Goal: Communication & Community: Answer question/provide support

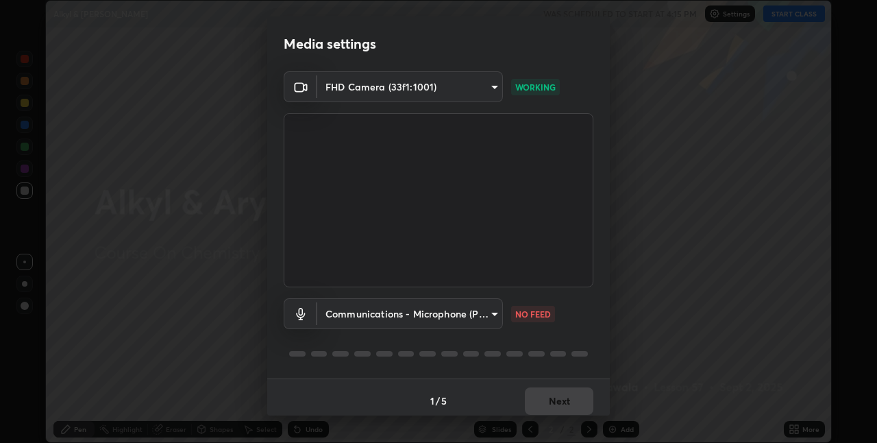
scroll to position [7, 0]
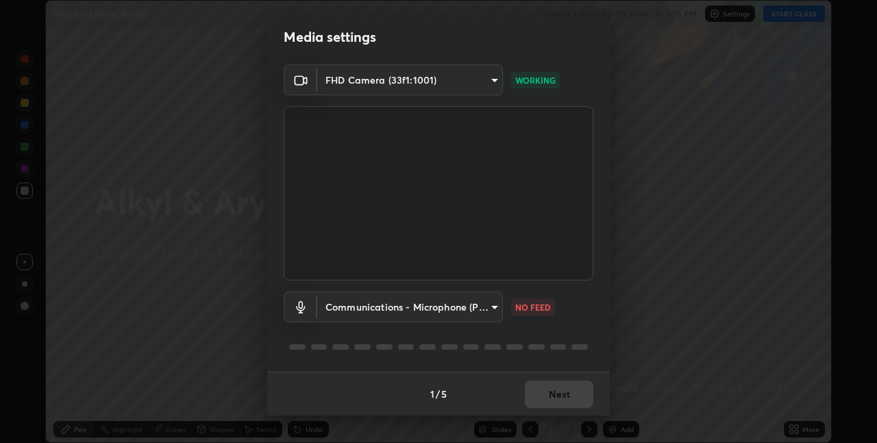
click at [457, 306] on body "Erase all Alkyl & [PERSON_NAME] WAS SCHEDULED TO START AT 4:15 PM Settings STAR…" at bounding box center [438, 221] width 877 height 443
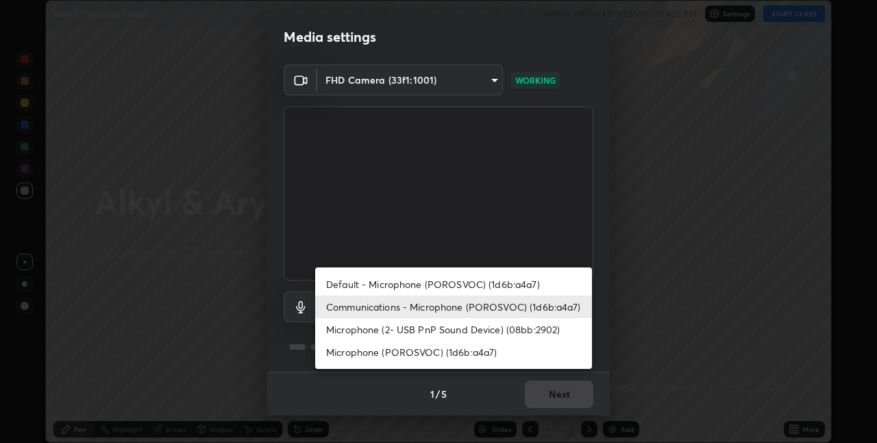
click at [401, 284] on li "Default - Microphone (POROSVOC) (1d6b:a4a7)" at bounding box center [453, 284] width 277 height 23
type input "default"
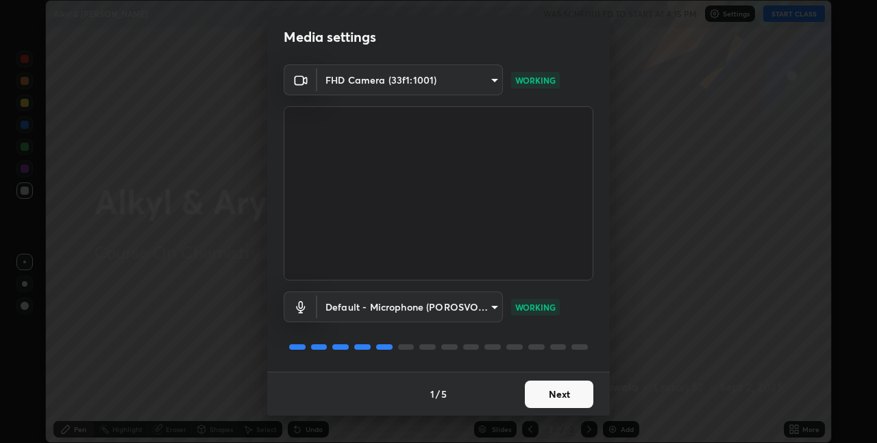
click at [566, 393] on button "Next" at bounding box center [559, 393] width 69 height 27
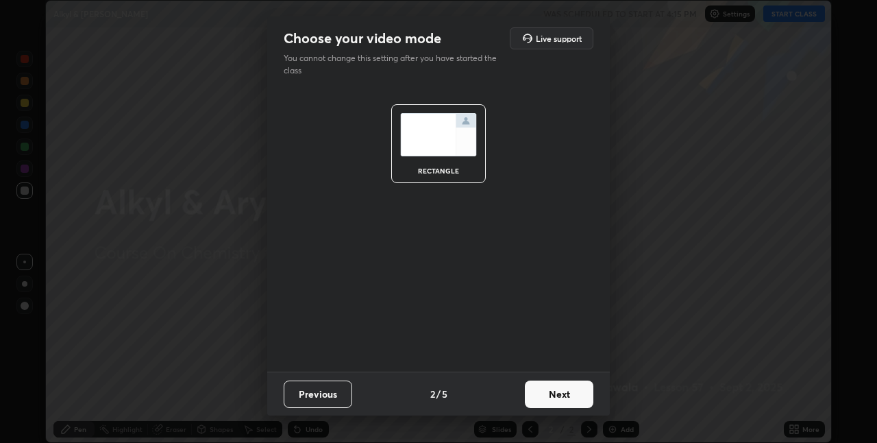
scroll to position [0, 0]
click at [567, 393] on button "Next" at bounding box center [559, 393] width 69 height 27
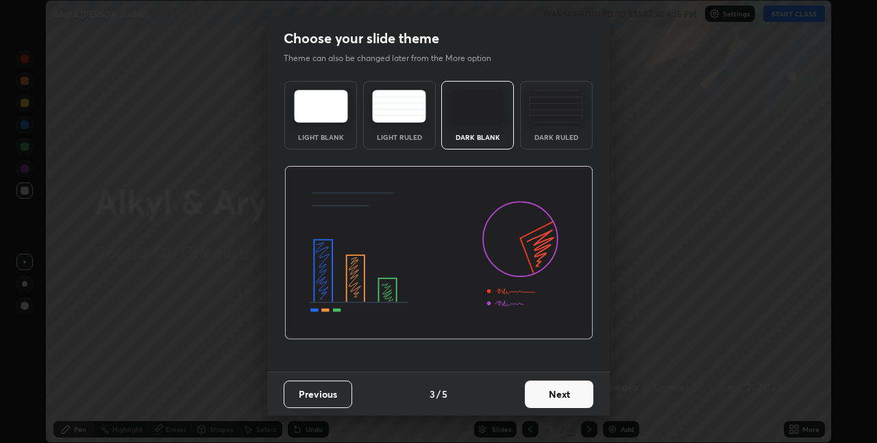
click at [572, 394] on button "Next" at bounding box center [559, 393] width 69 height 27
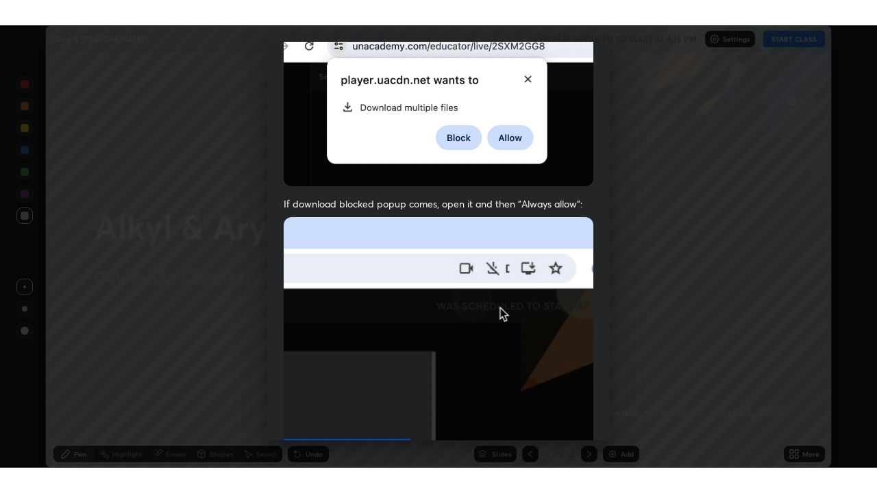
scroll to position [286, 0]
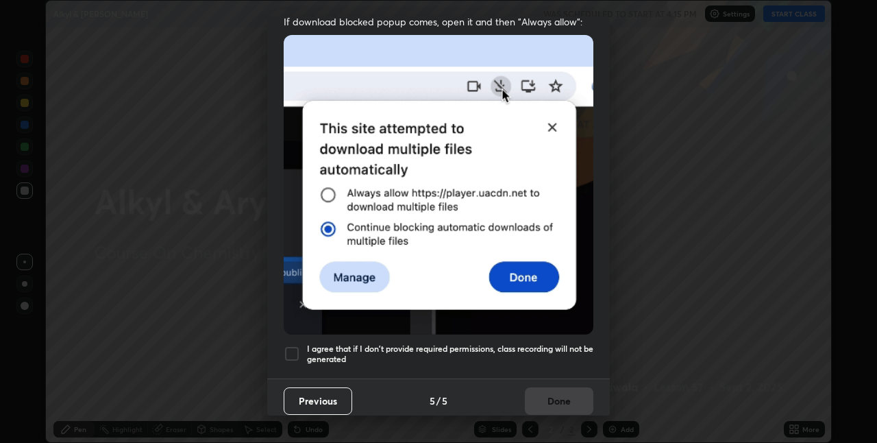
click at [456, 343] on h5 "I agree that if I don't provide required permissions, class recording will not …" at bounding box center [450, 353] width 286 height 21
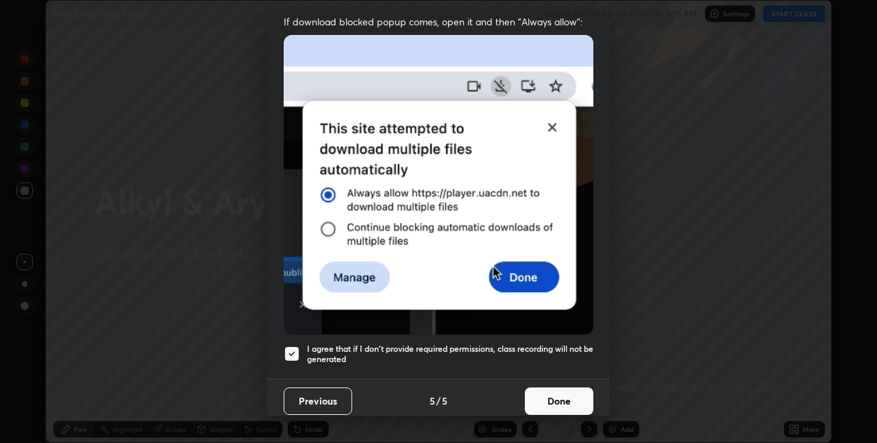
click at [547, 389] on button "Done" at bounding box center [559, 400] width 69 height 27
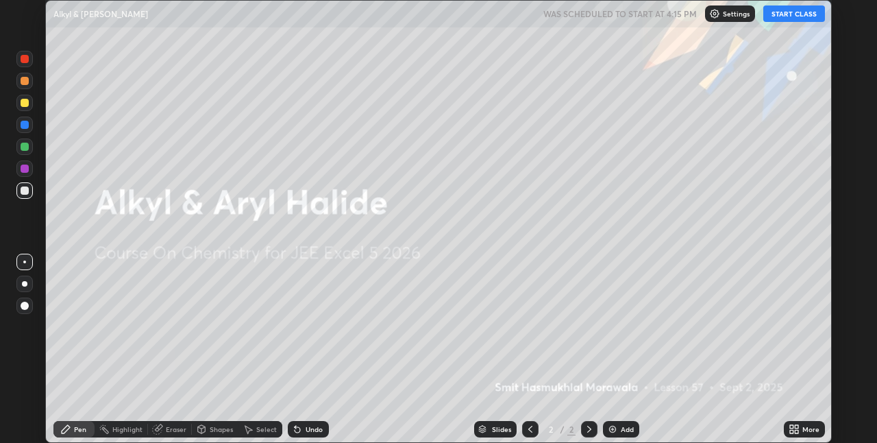
click at [782, 12] on button "START CLASS" at bounding box center [794, 13] width 62 height 16
click at [796, 426] on icon at bounding box center [796, 426] width 3 height 3
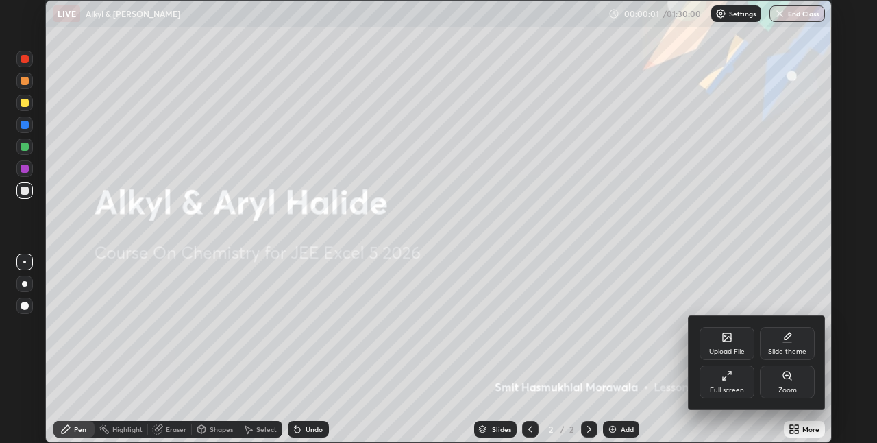
click at [729, 384] on div "Full screen" at bounding box center [726, 381] width 55 height 33
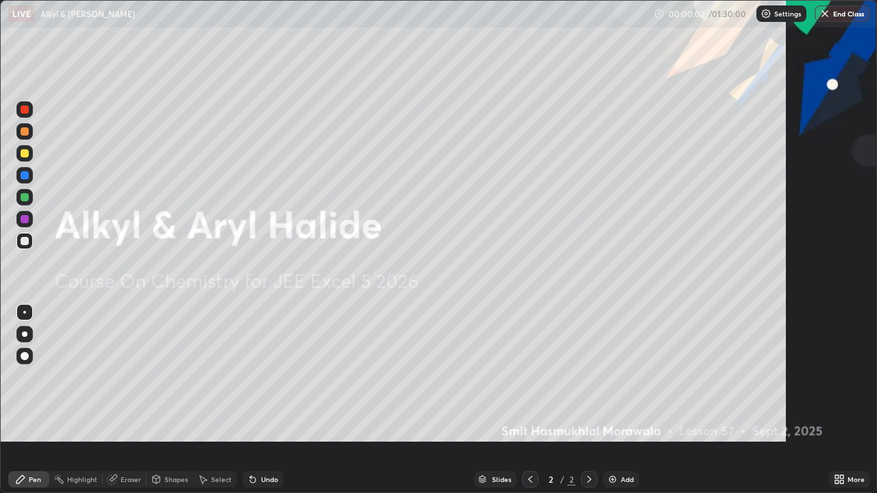
scroll to position [493, 877]
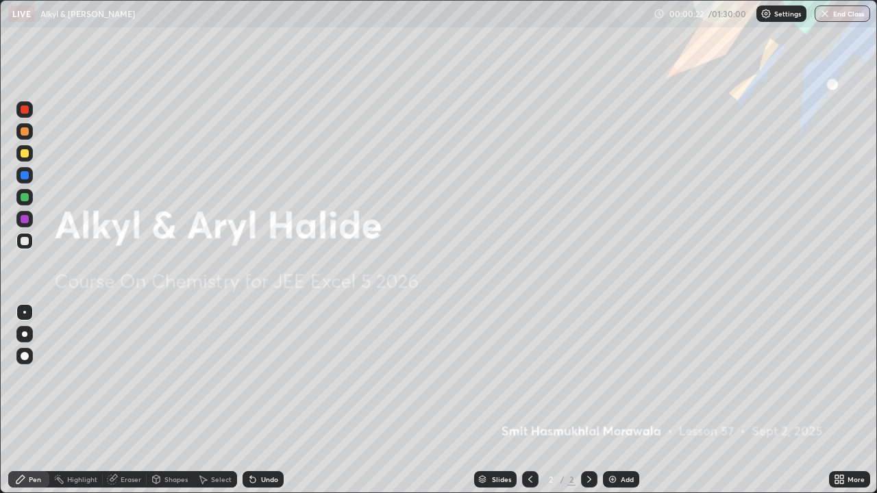
click at [619, 442] on div "Add" at bounding box center [621, 479] width 36 height 16
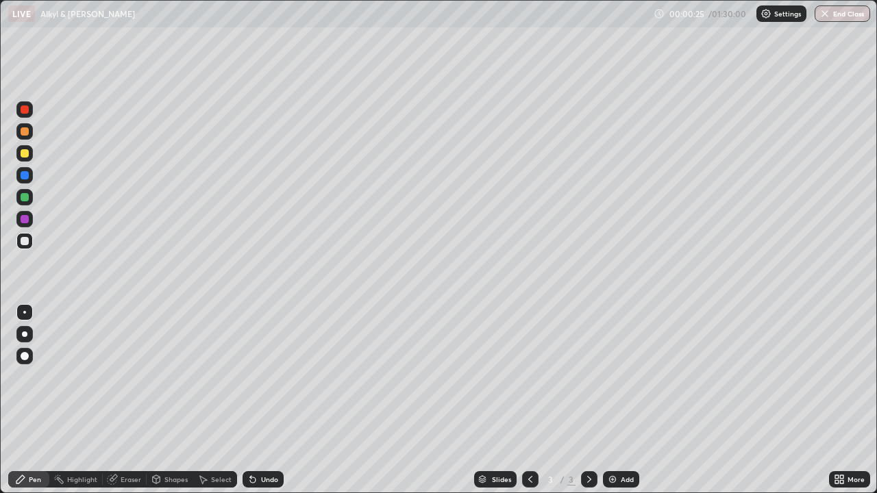
click at [25, 154] on div at bounding box center [25, 153] width 8 height 8
click at [25, 153] on div at bounding box center [25, 153] width 8 height 8
click at [26, 153] on div at bounding box center [25, 153] width 8 height 8
click at [25, 334] on div at bounding box center [24, 334] width 5 height 5
click at [25, 154] on div at bounding box center [25, 153] width 8 height 8
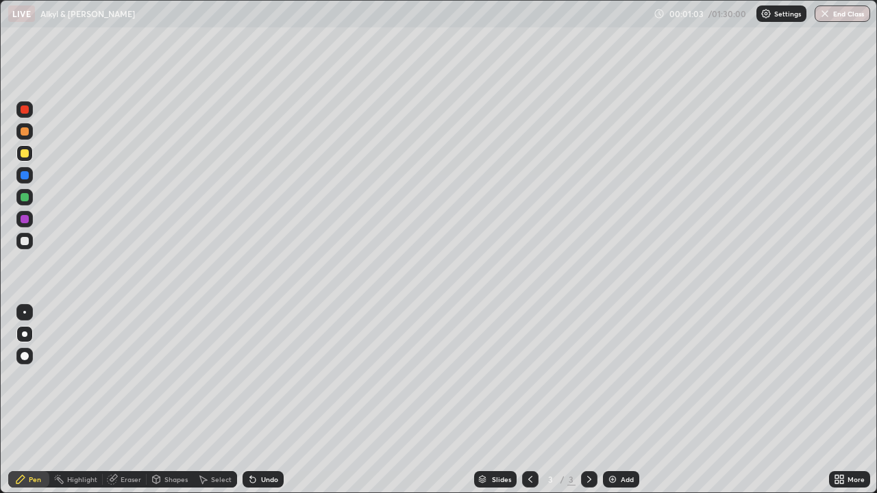
click at [24, 153] on div at bounding box center [25, 153] width 8 height 8
click at [23, 149] on div at bounding box center [25, 153] width 8 height 8
click at [25, 130] on div at bounding box center [25, 131] width 8 height 8
click at [23, 155] on div at bounding box center [25, 153] width 8 height 8
click at [26, 112] on div at bounding box center [25, 109] width 8 height 8
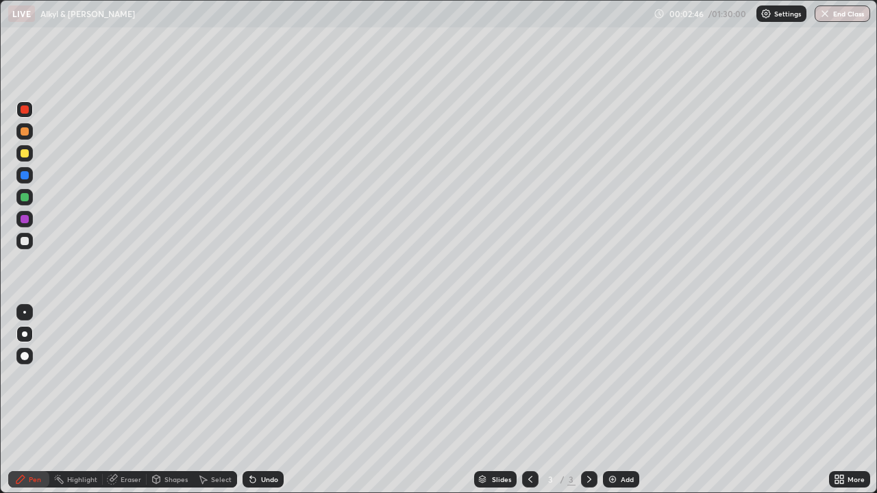
click at [24, 173] on div at bounding box center [25, 175] width 8 height 8
click at [610, 442] on div "Add" at bounding box center [621, 479] width 36 height 16
click at [26, 156] on div at bounding box center [25, 153] width 8 height 8
click at [23, 153] on div at bounding box center [25, 153] width 8 height 8
click at [26, 157] on div at bounding box center [25, 153] width 8 height 8
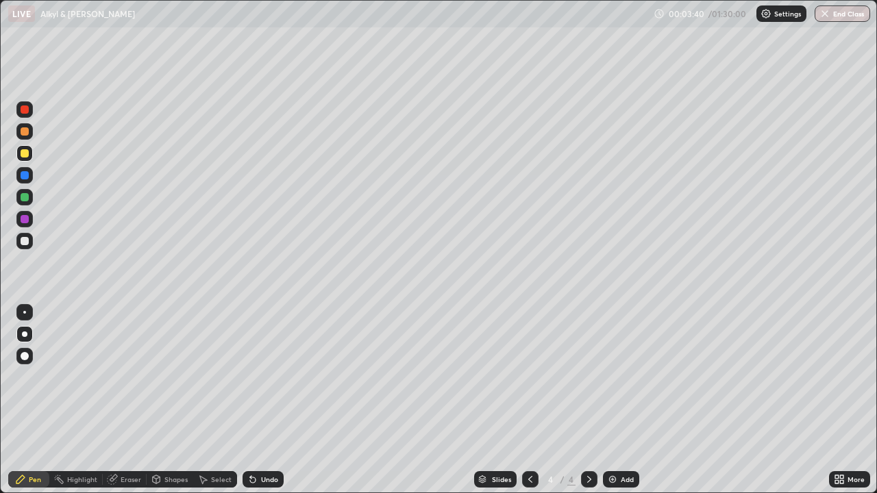
click at [27, 129] on div at bounding box center [25, 131] width 8 height 8
click at [24, 129] on div at bounding box center [25, 131] width 8 height 8
click at [23, 132] on div at bounding box center [25, 131] width 8 height 8
click at [25, 130] on div at bounding box center [25, 131] width 8 height 8
click at [25, 131] on div at bounding box center [25, 131] width 8 height 8
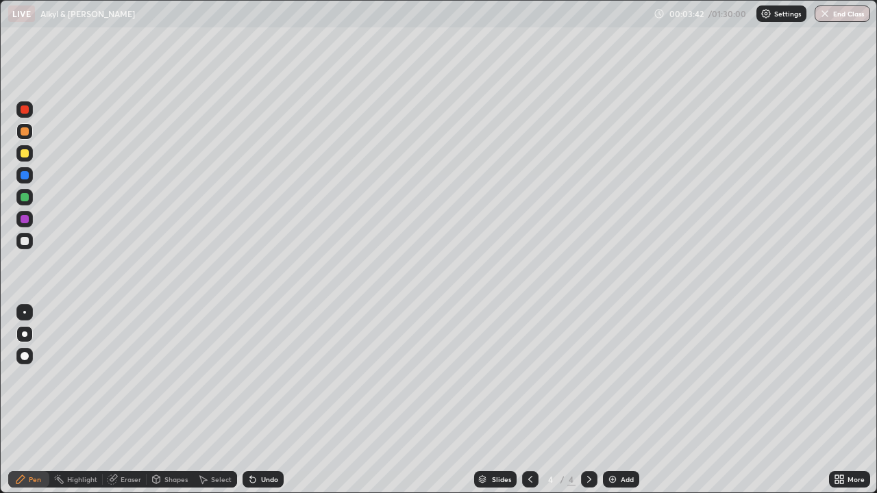
click at [24, 132] on div at bounding box center [25, 131] width 8 height 8
click at [25, 130] on div at bounding box center [25, 131] width 8 height 8
click at [25, 241] on div at bounding box center [25, 241] width 8 height 8
click at [25, 132] on div at bounding box center [25, 131] width 8 height 8
click at [25, 151] on div at bounding box center [25, 153] width 8 height 8
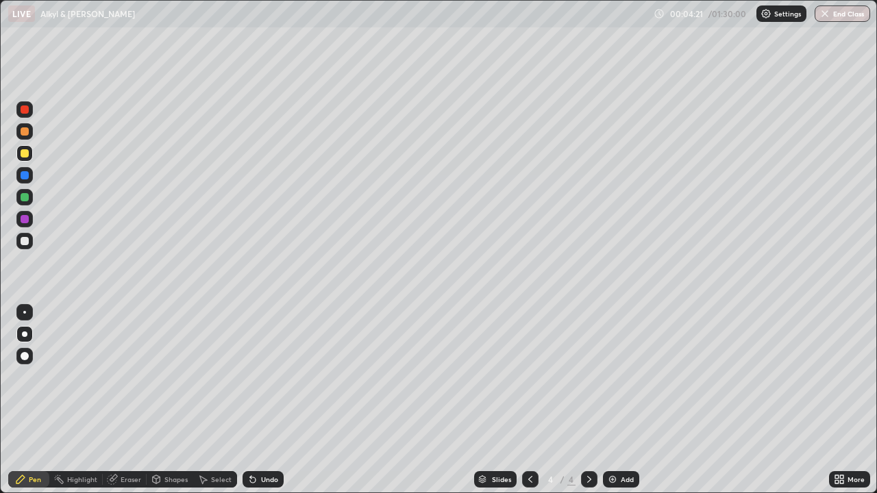
click at [24, 153] on div at bounding box center [25, 153] width 8 height 8
click at [23, 154] on div at bounding box center [25, 153] width 8 height 8
click at [25, 152] on div at bounding box center [25, 153] width 8 height 8
click at [24, 131] on div at bounding box center [25, 131] width 8 height 8
click at [27, 174] on div at bounding box center [25, 175] width 8 height 8
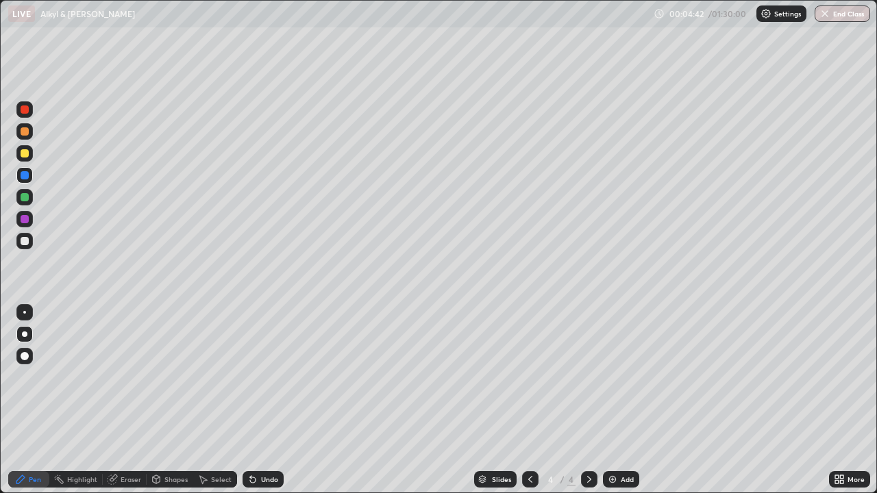
click at [26, 152] on div at bounding box center [25, 153] width 8 height 8
click at [21, 171] on div at bounding box center [25, 175] width 8 height 8
click at [28, 199] on div at bounding box center [25, 197] width 8 height 8
click at [268, 442] on div "Undo" at bounding box center [269, 479] width 17 height 7
click at [23, 240] on div at bounding box center [25, 241] width 8 height 8
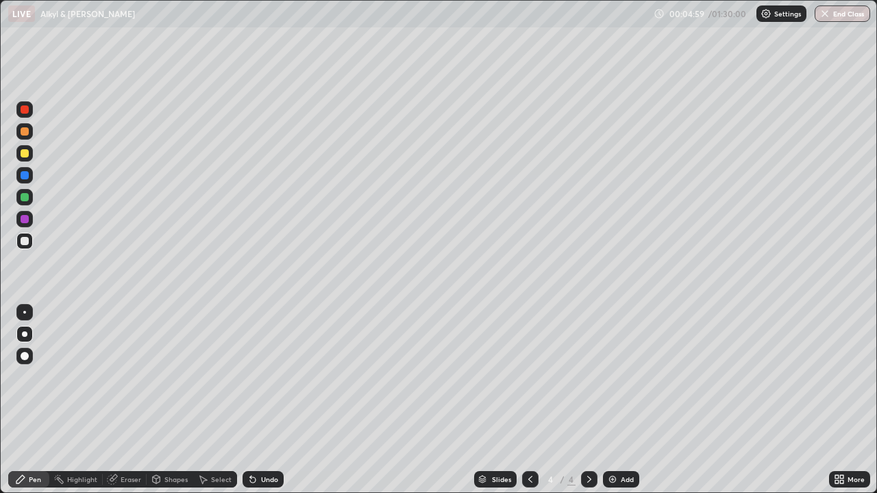
click at [26, 216] on div at bounding box center [25, 219] width 8 height 8
click at [25, 198] on div at bounding box center [25, 197] width 8 height 8
click at [27, 175] on div at bounding box center [25, 175] width 8 height 8
click at [29, 176] on div at bounding box center [24, 175] width 16 height 16
click at [25, 153] on div at bounding box center [25, 153] width 8 height 8
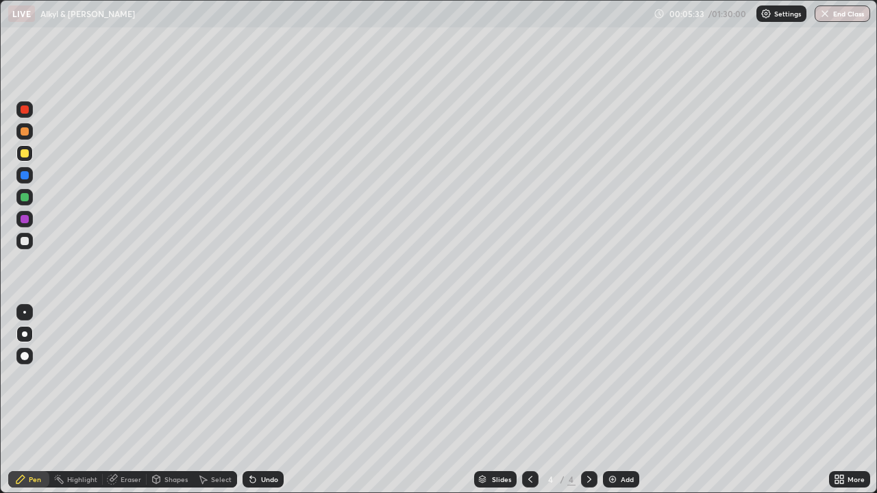
click at [25, 219] on div at bounding box center [25, 219] width 8 height 8
click at [32, 234] on div at bounding box center [24, 241] width 16 height 22
click at [24, 149] on div at bounding box center [25, 153] width 8 height 8
click at [22, 154] on div at bounding box center [25, 153] width 8 height 8
click at [31, 200] on div at bounding box center [24, 197] width 16 height 16
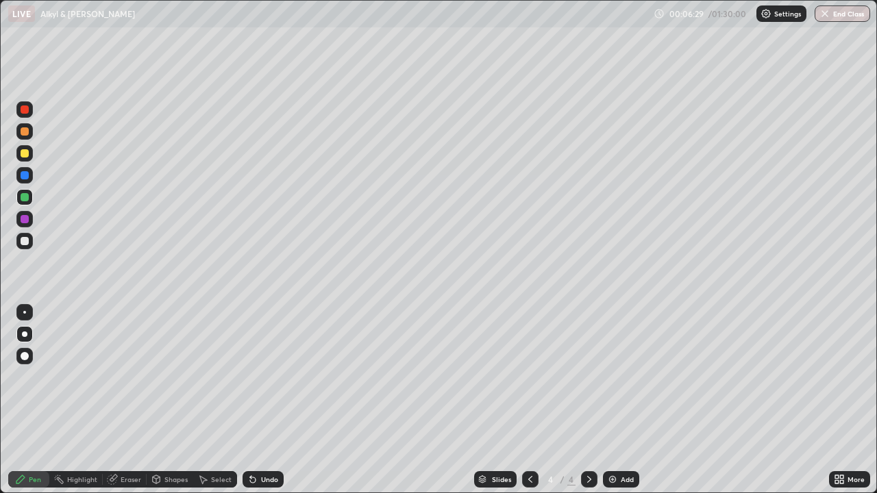
click at [25, 154] on div at bounding box center [25, 153] width 8 height 8
click at [25, 134] on div at bounding box center [25, 131] width 8 height 8
click at [127, 442] on div "Eraser" at bounding box center [125, 479] width 44 height 16
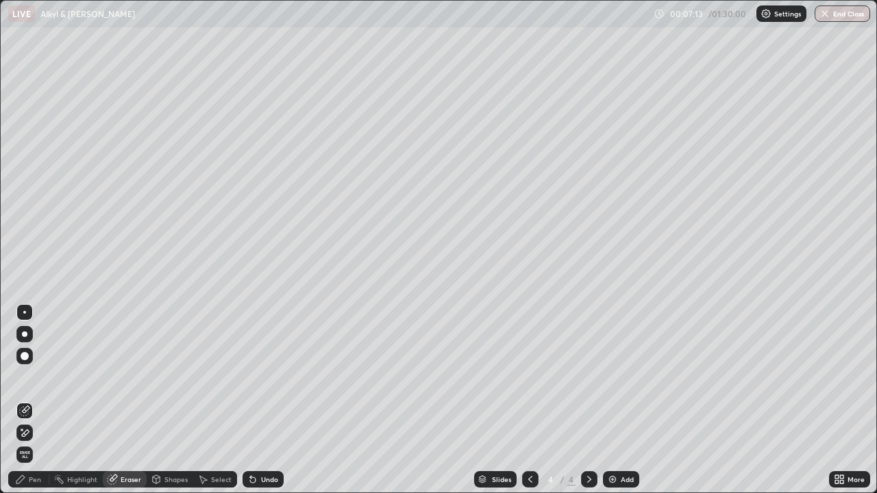
click at [29, 442] on div "Pen" at bounding box center [35, 479] width 12 height 7
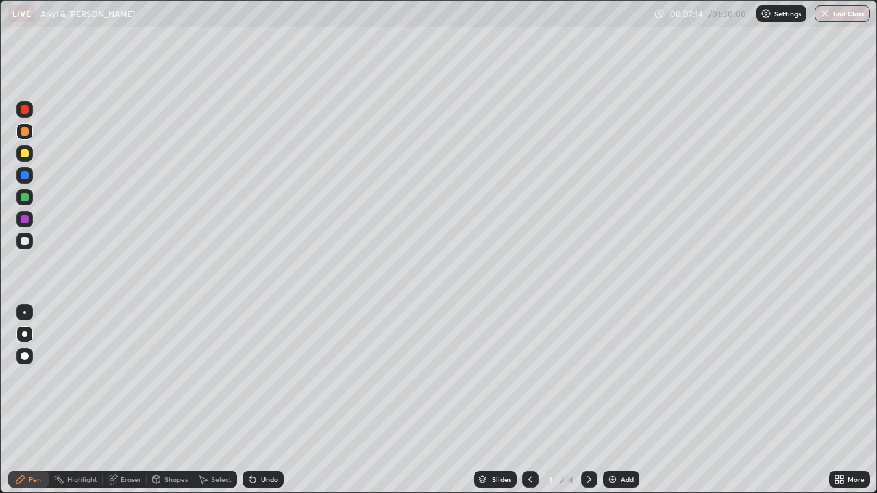
click at [26, 240] on div at bounding box center [25, 241] width 8 height 8
click at [30, 219] on div at bounding box center [24, 219] width 16 height 16
click at [28, 147] on div at bounding box center [24, 153] width 16 height 16
click at [627, 442] on div "Add" at bounding box center [627, 479] width 13 height 7
click at [29, 197] on div at bounding box center [24, 197] width 16 height 16
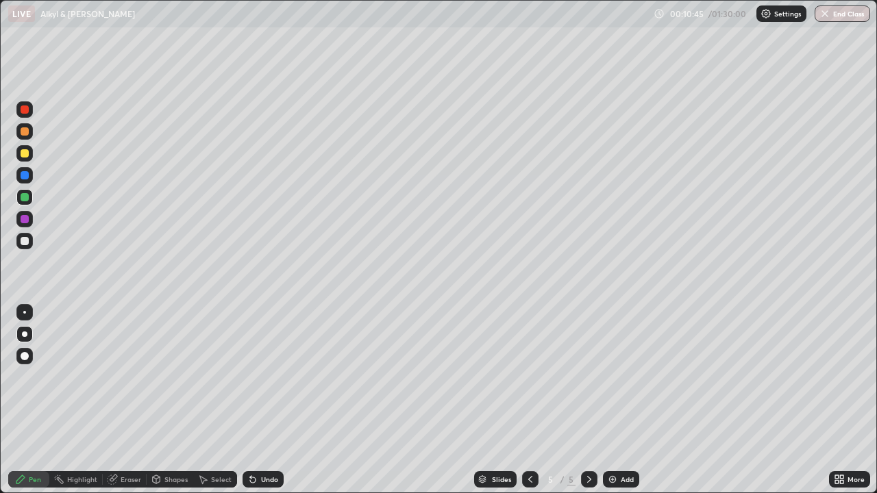
click at [27, 240] on div at bounding box center [25, 241] width 8 height 8
click at [29, 176] on div at bounding box center [24, 175] width 16 height 16
click at [25, 153] on div at bounding box center [25, 153] width 8 height 8
click at [25, 242] on div at bounding box center [25, 241] width 8 height 8
click at [26, 199] on div at bounding box center [25, 197] width 8 height 8
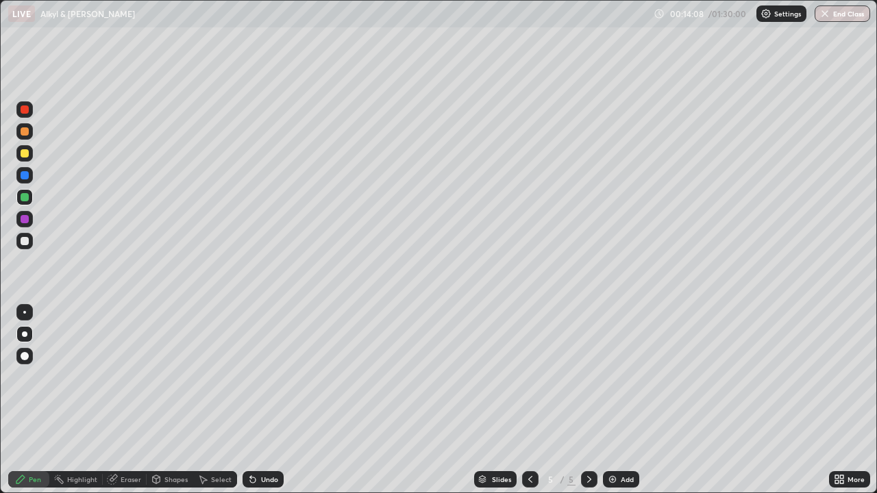
click at [23, 156] on div at bounding box center [25, 153] width 8 height 8
click at [27, 239] on div at bounding box center [25, 241] width 8 height 8
click at [24, 193] on div at bounding box center [25, 197] width 8 height 8
click at [26, 223] on div at bounding box center [25, 219] width 8 height 8
click at [271, 442] on div "Undo" at bounding box center [269, 479] width 17 height 7
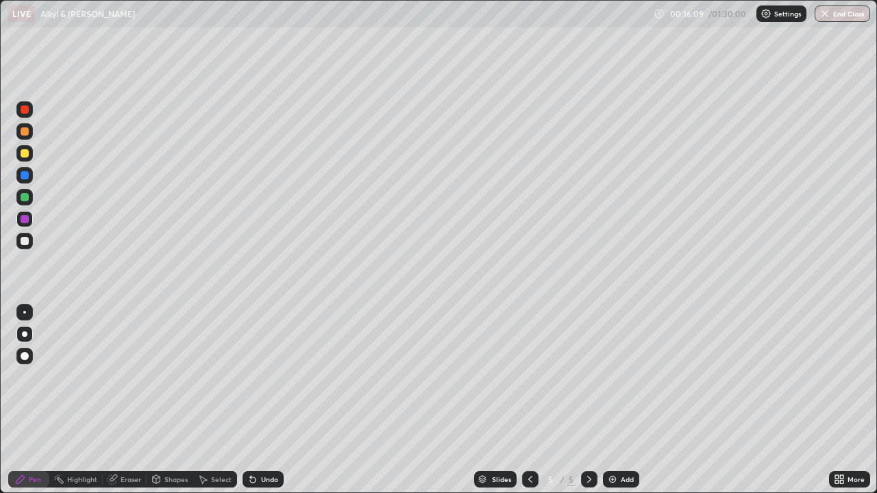
click at [261, 442] on div "Undo" at bounding box center [269, 479] width 17 height 7
click at [132, 442] on div "Eraser" at bounding box center [125, 479] width 44 height 16
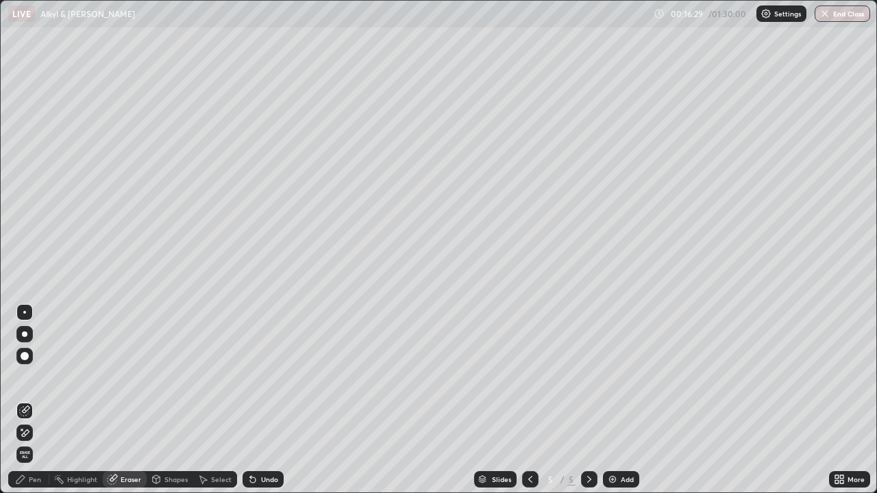
click at [55, 442] on circle at bounding box center [55, 479] width 1 height 1
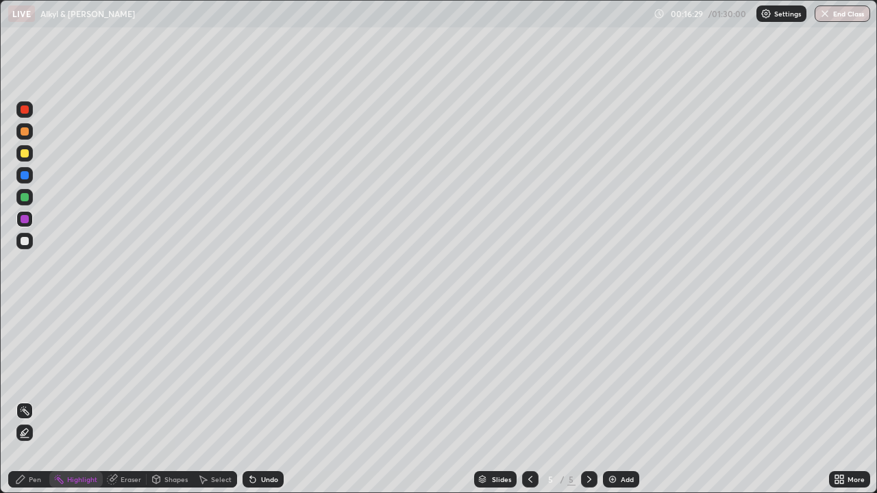
click at [33, 442] on div "Pen" at bounding box center [28, 479] width 41 height 16
click at [25, 193] on div at bounding box center [25, 197] width 8 height 8
click at [27, 241] on div at bounding box center [25, 241] width 8 height 8
click at [27, 155] on div at bounding box center [25, 153] width 8 height 8
click at [25, 244] on div at bounding box center [25, 241] width 8 height 8
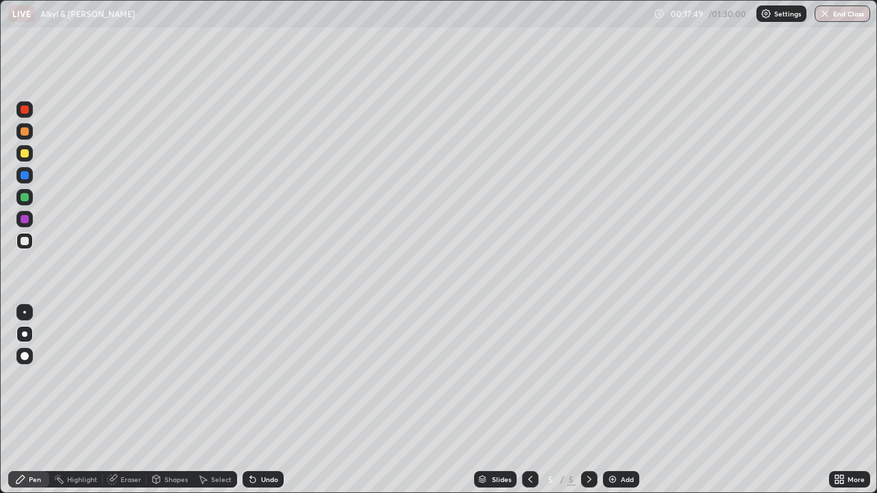
click at [130, 442] on div "Eraser" at bounding box center [125, 479] width 44 height 16
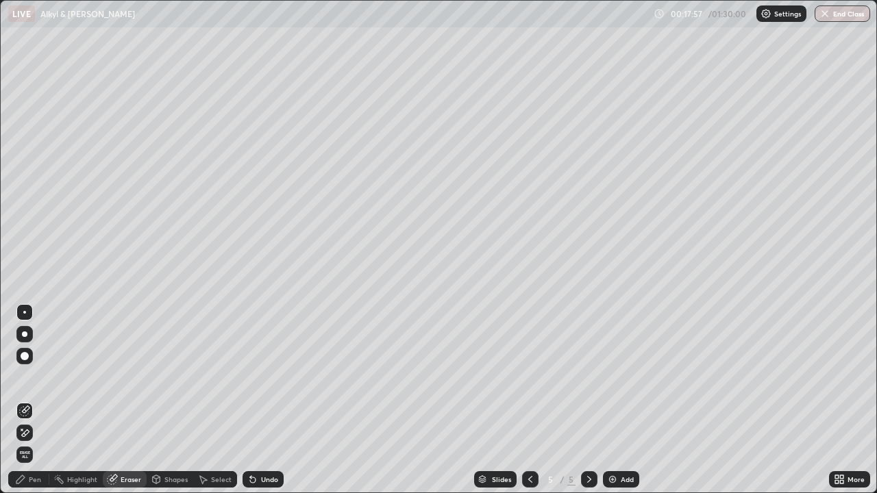
click at [25, 442] on icon at bounding box center [20, 479] width 11 height 11
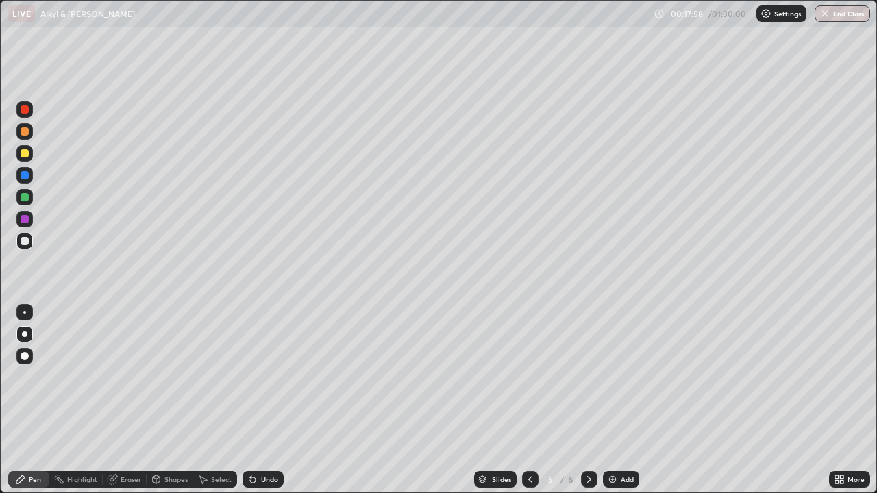
click at [630, 442] on div "Add" at bounding box center [627, 479] width 13 height 7
click at [23, 106] on div at bounding box center [25, 109] width 8 height 8
click at [271, 442] on div "Undo" at bounding box center [269, 479] width 17 height 7
click at [25, 240] on div at bounding box center [25, 241] width 8 height 8
click at [27, 199] on div at bounding box center [25, 197] width 8 height 8
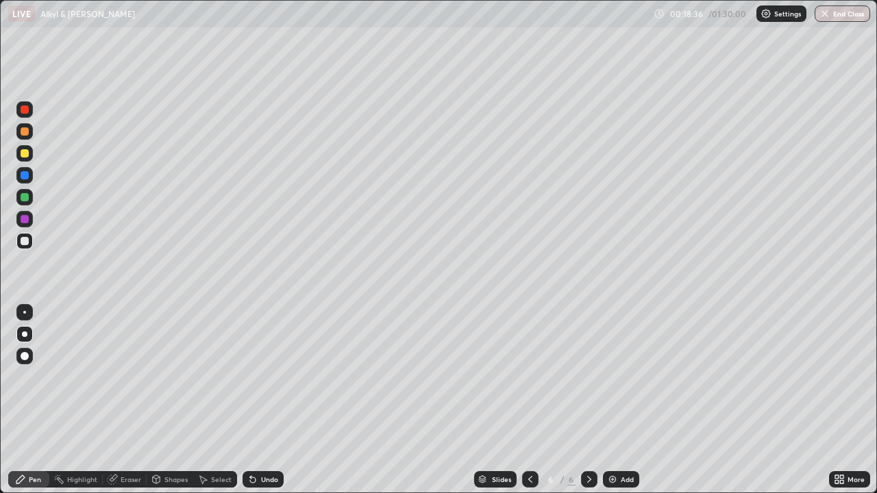
click at [25, 195] on div at bounding box center [25, 197] width 8 height 8
click at [26, 134] on div at bounding box center [25, 131] width 8 height 8
click at [24, 136] on div at bounding box center [24, 131] width 16 height 16
click at [24, 132] on div at bounding box center [25, 131] width 8 height 8
click at [28, 130] on div at bounding box center [25, 131] width 8 height 8
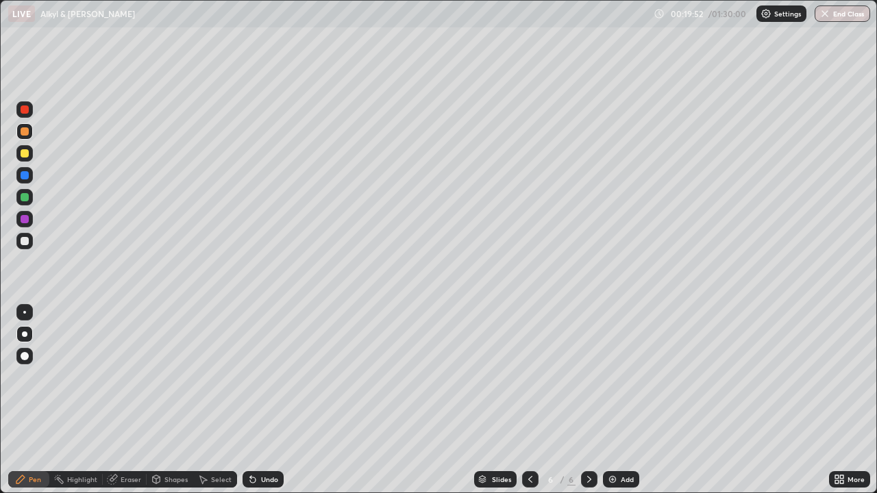
click at [265, 442] on div "Undo" at bounding box center [263, 479] width 41 height 16
click at [267, 442] on div "Undo" at bounding box center [269, 479] width 17 height 7
click at [263, 442] on div "Undo" at bounding box center [269, 479] width 17 height 7
click at [26, 147] on div at bounding box center [24, 153] width 16 height 16
click at [25, 132] on div at bounding box center [25, 131] width 8 height 8
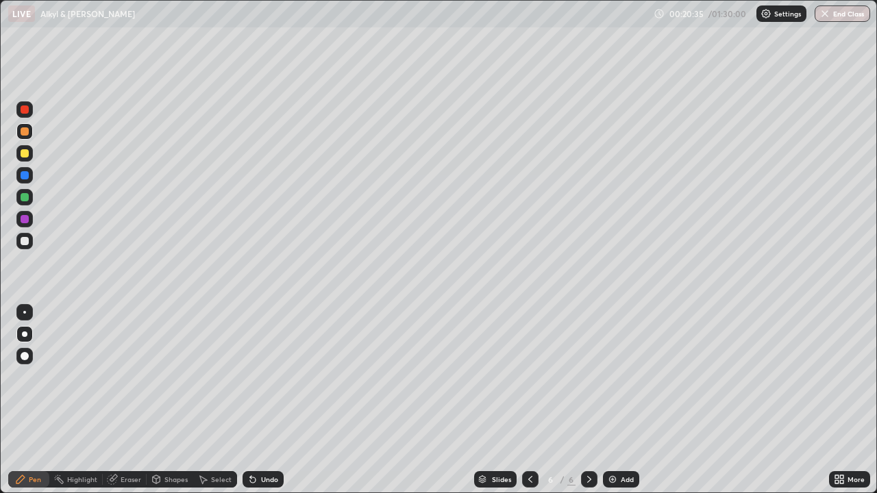
click at [25, 133] on div at bounding box center [25, 131] width 8 height 8
click at [28, 152] on div at bounding box center [25, 153] width 8 height 8
click at [23, 130] on div at bounding box center [25, 131] width 8 height 8
click at [30, 110] on div at bounding box center [24, 109] width 16 height 16
click at [29, 192] on div at bounding box center [24, 197] width 16 height 16
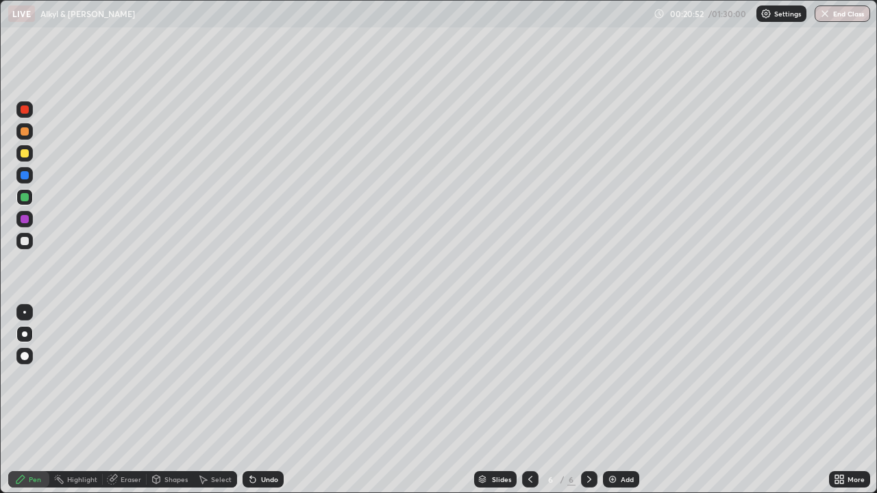
click at [27, 133] on div at bounding box center [25, 131] width 8 height 8
click at [23, 151] on div at bounding box center [25, 153] width 8 height 8
click at [27, 190] on div at bounding box center [24, 197] width 16 height 16
click at [25, 240] on div at bounding box center [25, 241] width 8 height 8
click at [24, 237] on div at bounding box center [25, 241] width 8 height 8
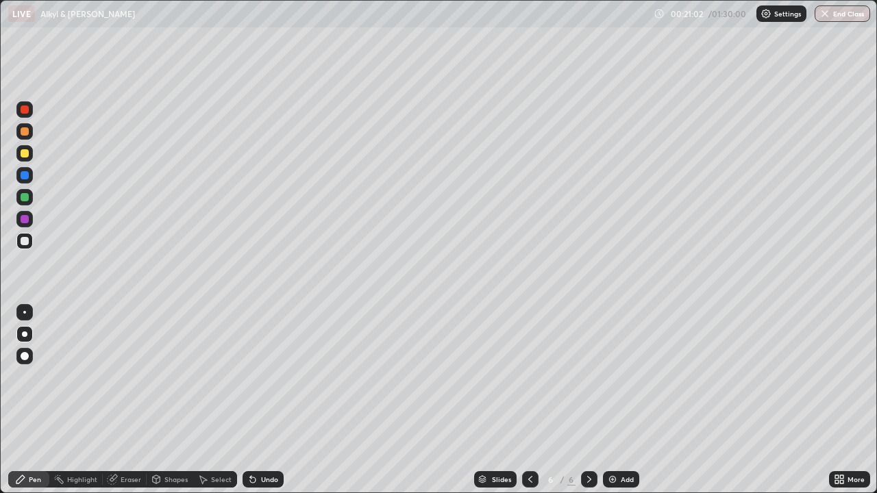
click at [24, 238] on div at bounding box center [25, 241] width 8 height 8
click at [27, 155] on div at bounding box center [25, 153] width 8 height 8
click at [21, 132] on div at bounding box center [25, 131] width 8 height 8
click at [123, 442] on div "Eraser" at bounding box center [125, 479] width 44 height 16
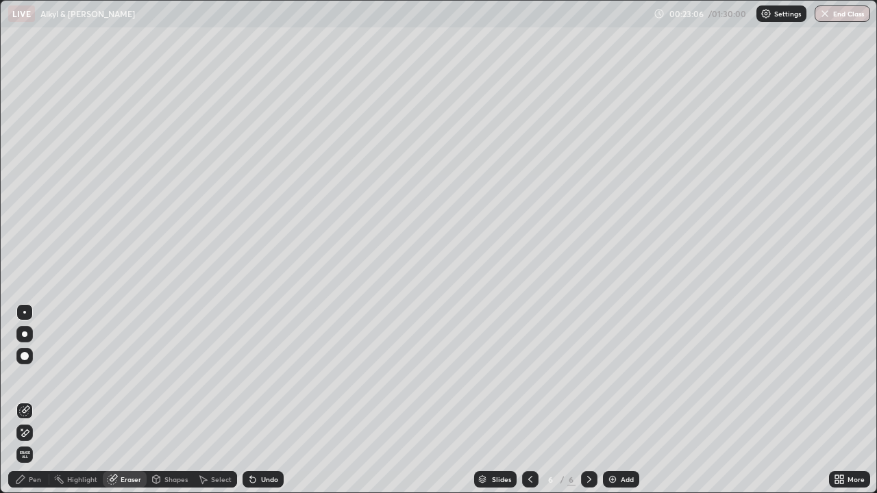
click at [27, 442] on div "Pen" at bounding box center [28, 479] width 41 height 16
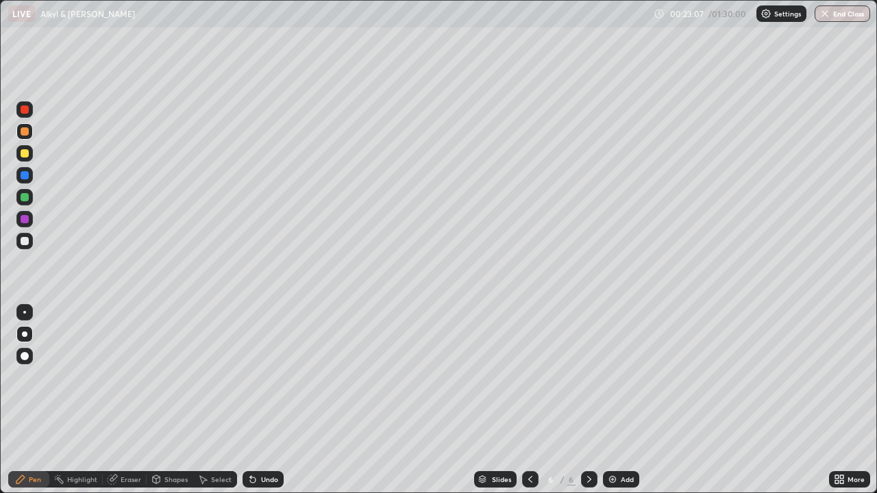
click at [25, 152] on div at bounding box center [25, 153] width 8 height 8
click at [25, 129] on div at bounding box center [25, 131] width 8 height 8
click at [25, 152] on div at bounding box center [25, 153] width 8 height 8
click at [29, 242] on div at bounding box center [24, 241] width 16 height 16
click at [32, 153] on div at bounding box center [24, 153] width 16 height 16
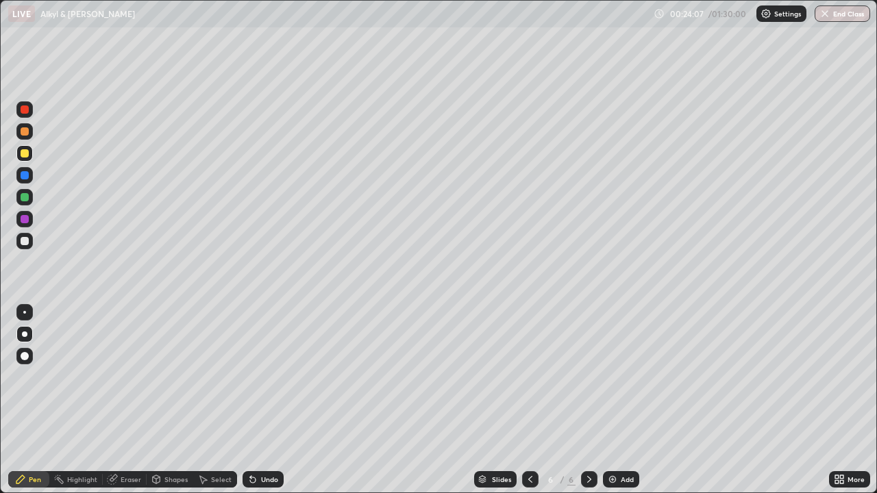
click at [32, 238] on div at bounding box center [24, 241] width 16 height 16
click at [25, 131] on div at bounding box center [25, 131] width 8 height 8
click at [18, 241] on div at bounding box center [24, 241] width 16 height 16
click at [24, 201] on div at bounding box center [25, 197] width 8 height 8
click at [25, 199] on div at bounding box center [25, 197] width 8 height 8
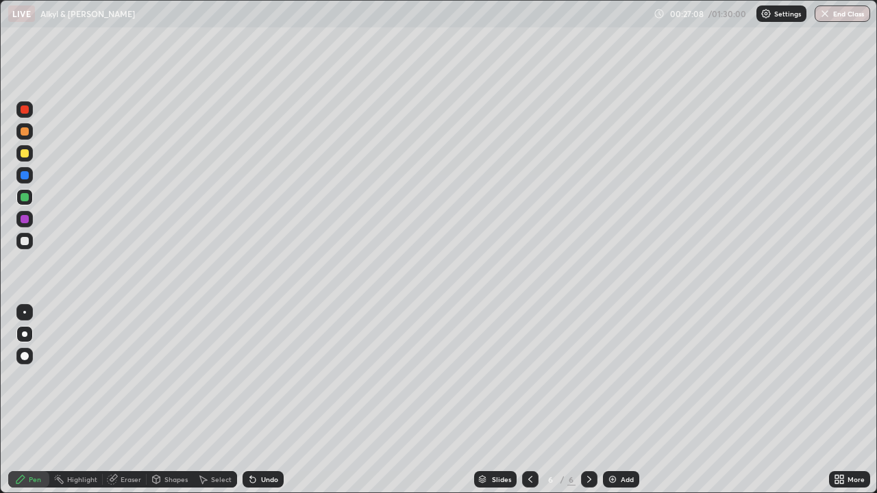
click at [27, 198] on div at bounding box center [25, 197] width 8 height 8
click at [22, 200] on div at bounding box center [25, 197] width 8 height 8
click at [23, 219] on div at bounding box center [25, 219] width 8 height 8
click at [258, 442] on div "Undo" at bounding box center [263, 479] width 41 height 16
click at [26, 240] on div at bounding box center [25, 241] width 8 height 8
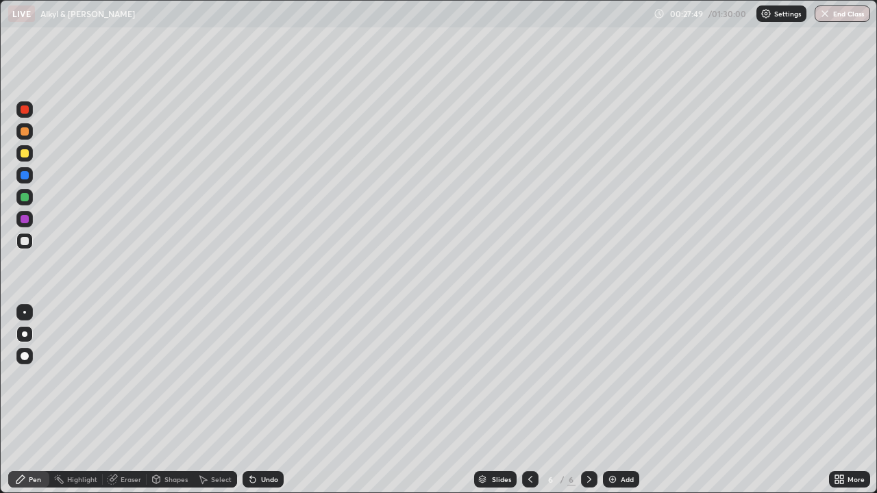
click at [28, 220] on div at bounding box center [25, 219] width 8 height 8
click at [26, 217] on div at bounding box center [25, 219] width 8 height 8
click at [277, 442] on div "Undo" at bounding box center [263, 479] width 41 height 16
click at [25, 240] on div at bounding box center [25, 241] width 8 height 8
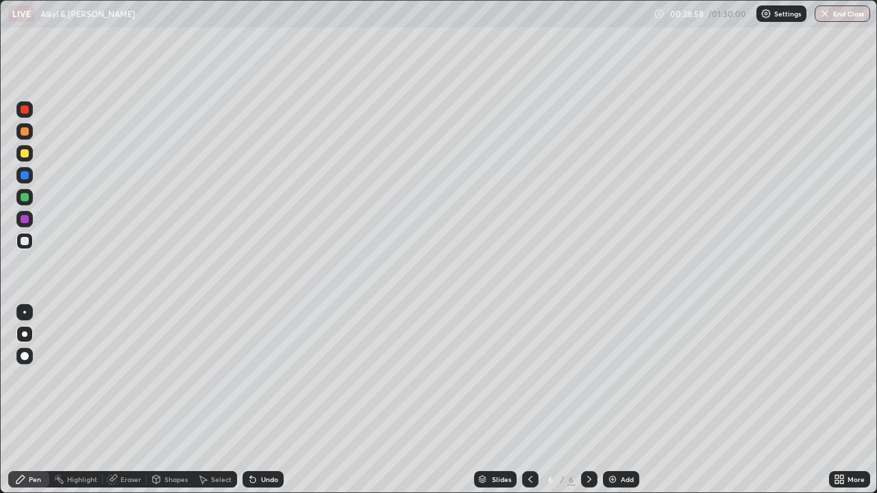
click at [28, 241] on div at bounding box center [25, 241] width 8 height 8
click at [23, 240] on div at bounding box center [25, 241] width 8 height 8
click at [266, 442] on div "Undo" at bounding box center [269, 479] width 17 height 7
click at [276, 442] on div "Undo" at bounding box center [269, 479] width 17 height 7
click at [270, 442] on div "Undo" at bounding box center [263, 479] width 41 height 16
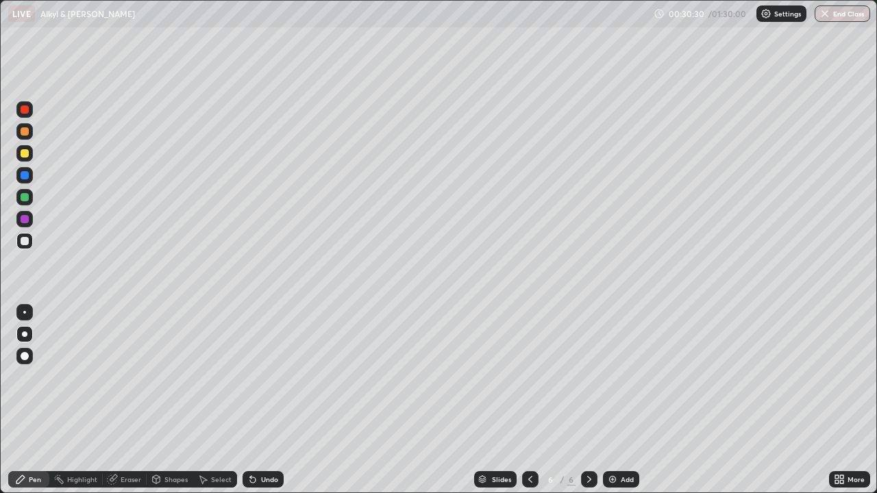
click at [267, 442] on div "Undo" at bounding box center [269, 479] width 17 height 7
click at [269, 442] on div "Undo" at bounding box center [263, 479] width 41 height 16
click at [268, 442] on div "Undo" at bounding box center [269, 479] width 17 height 7
click at [267, 442] on div "Undo" at bounding box center [269, 479] width 17 height 7
click at [271, 442] on div "Undo" at bounding box center [269, 479] width 17 height 7
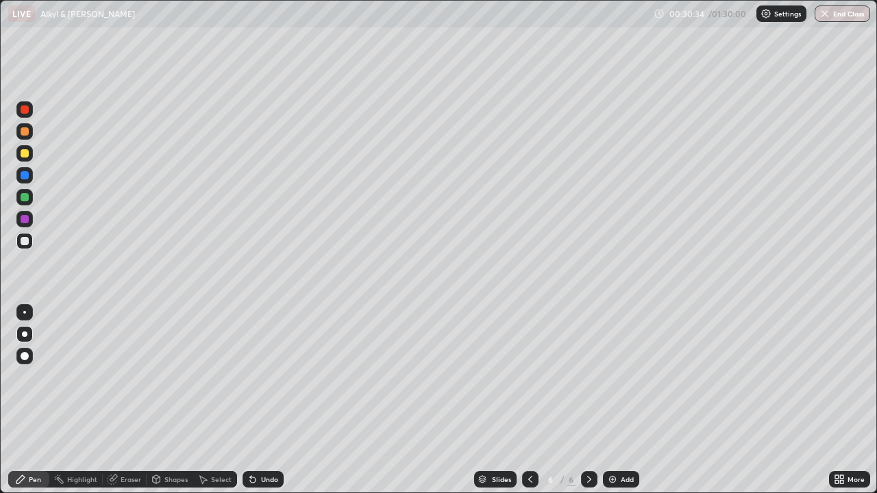
click at [276, 442] on div "Undo" at bounding box center [263, 479] width 41 height 16
click at [617, 442] on img at bounding box center [612, 479] width 11 height 11
click at [27, 151] on div at bounding box center [25, 153] width 8 height 8
click at [29, 40] on div "Erase all" at bounding box center [24, 246] width 33 height 438
click at [40, 40] on div "Erase all" at bounding box center [24, 246] width 33 height 438
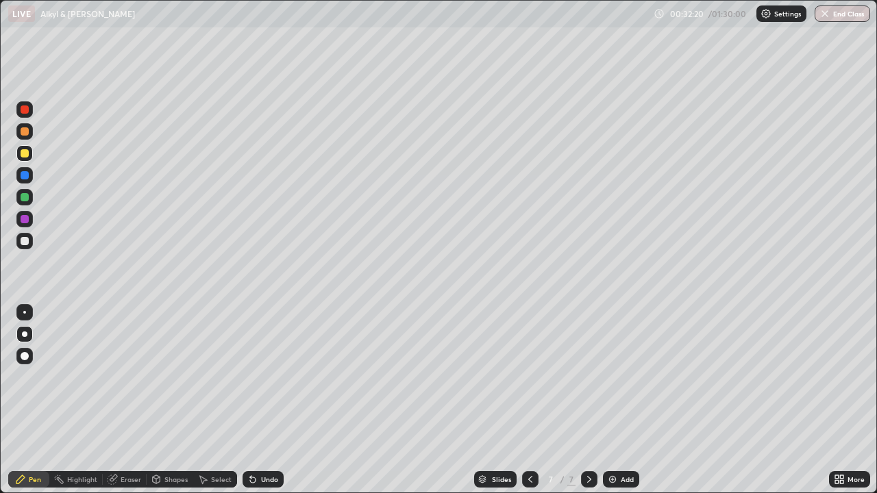
click at [128, 442] on div "Eraser" at bounding box center [131, 479] width 21 height 7
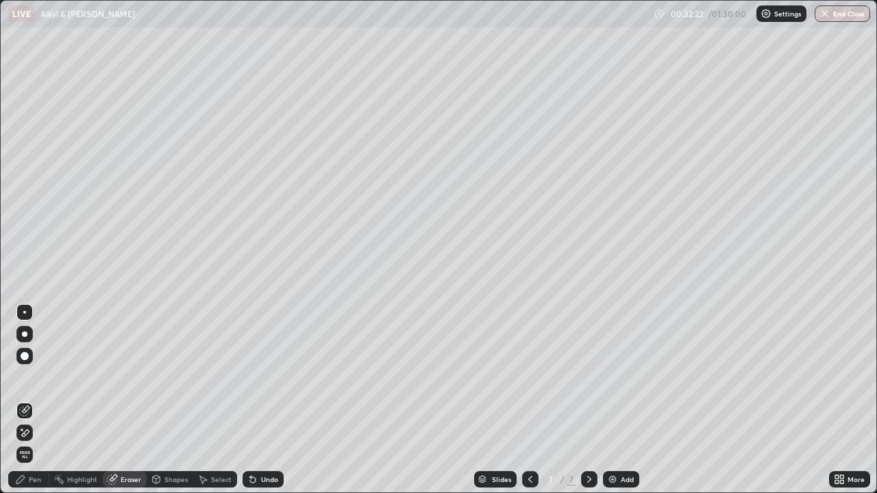
click at [31, 442] on div "Pen" at bounding box center [28, 479] width 41 height 16
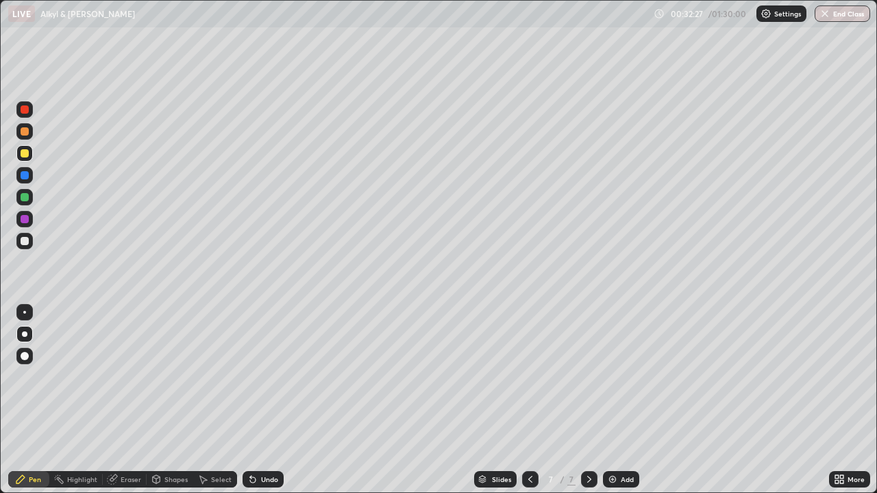
click at [264, 442] on div "Undo" at bounding box center [269, 479] width 17 height 7
click at [267, 442] on div "Undo" at bounding box center [269, 479] width 17 height 7
click at [25, 145] on div at bounding box center [24, 153] width 16 height 16
click at [25, 132] on div at bounding box center [25, 131] width 8 height 8
click at [262, 442] on div "Undo" at bounding box center [263, 479] width 41 height 16
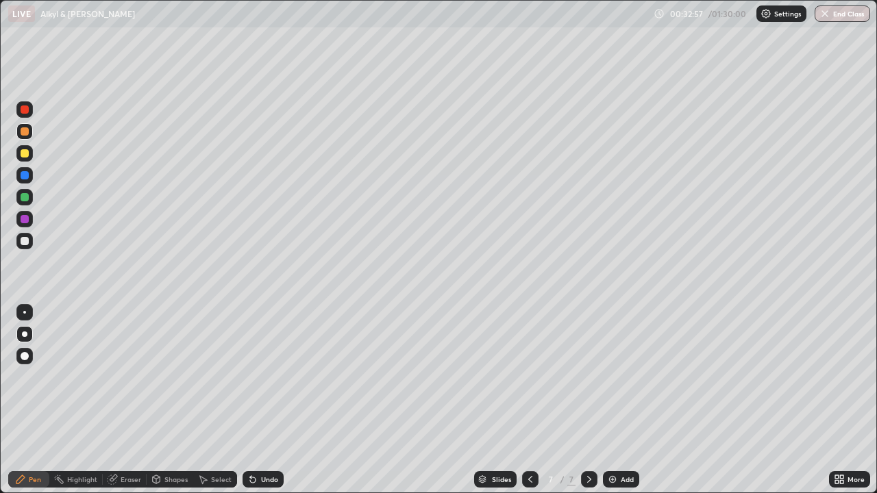
click at [26, 194] on div at bounding box center [25, 197] width 8 height 8
click at [30, 243] on div at bounding box center [24, 241] width 16 height 16
click at [27, 133] on div at bounding box center [25, 131] width 8 height 8
click at [26, 197] on div at bounding box center [25, 197] width 8 height 8
click at [27, 240] on div at bounding box center [25, 241] width 8 height 8
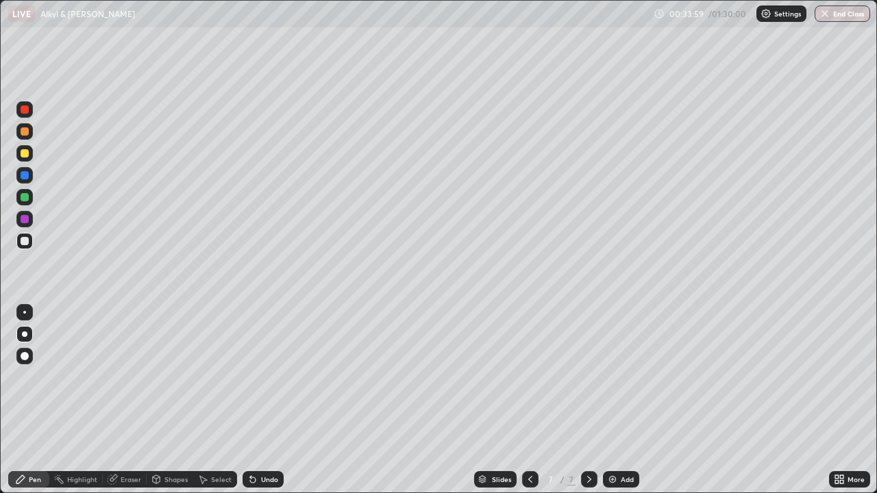
click at [262, 442] on div "Undo" at bounding box center [269, 479] width 17 height 7
click at [27, 175] on div at bounding box center [25, 175] width 8 height 8
click at [273, 442] on div "Undo" at bounding box center [269, 479] width 17 height 7
click at [28, 235] on div at bounding box center [24, 241] width 16 height 16
click at [25, 194] on div at bounding box center [25, 197] width 8 height 8
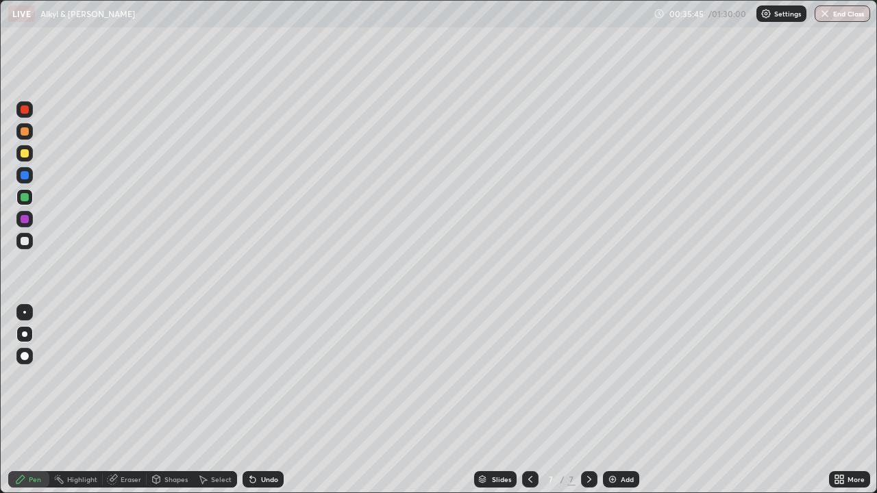
click at [25, 152] on div at bounding box center [25, 153] width 8 height 8
click at [24, 240] on div at bounding box center [25, 241] width 8 height 8
click at [262, 442] on div "Undo" at bounding box center [269, 479] width 17 height 7
click at [123, 442] on div "Eraser" at bounding box center [125, 479] width 44 height 16
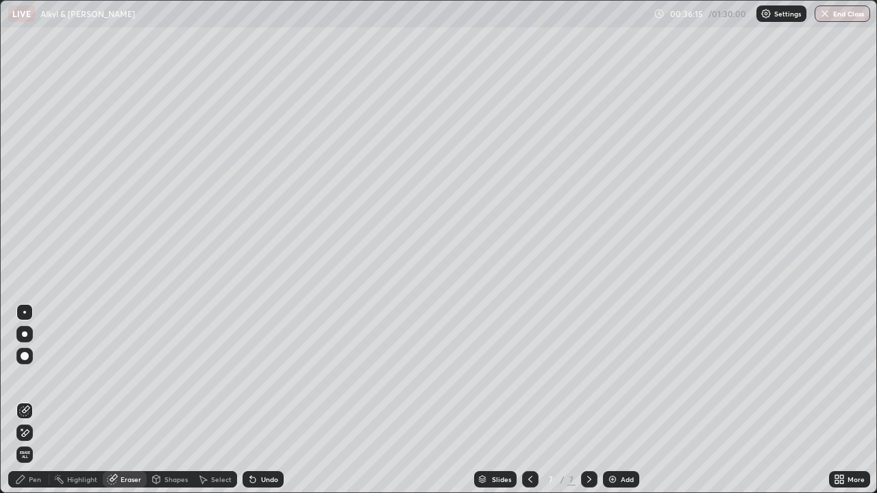
click at [37, 442] on div "Pen" at bounding box center [35, 479] width 12 height 7
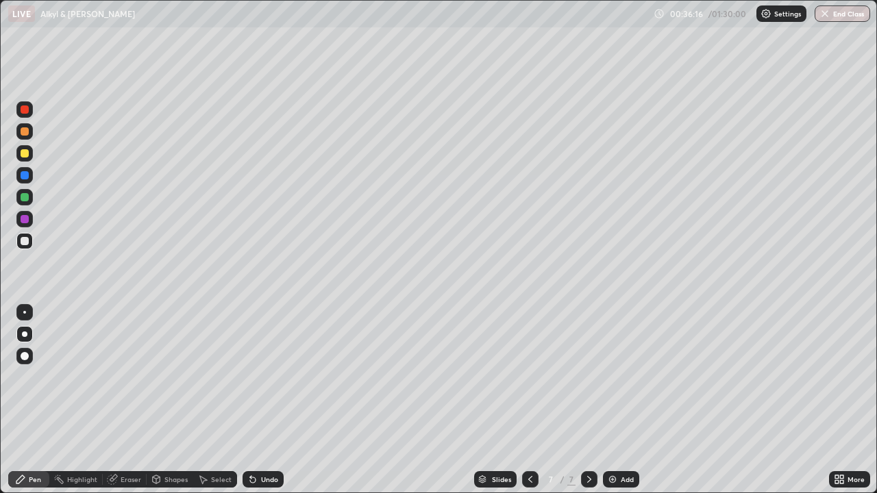
click at [26, 235] on div at bounding box center [24, 241] width 16 height 16
click at [27, 220] on div at bounding box center [25, 219] width 8 height 8
click at [25, 240] on div at bounding box center [25, 241] width 8 height 8
click at [28, 240] on div at bounding box center [25, 241] width 8 height 8
click at [261, 442] on div "Undo" at bounding box center [269, 479] width 17 height 7
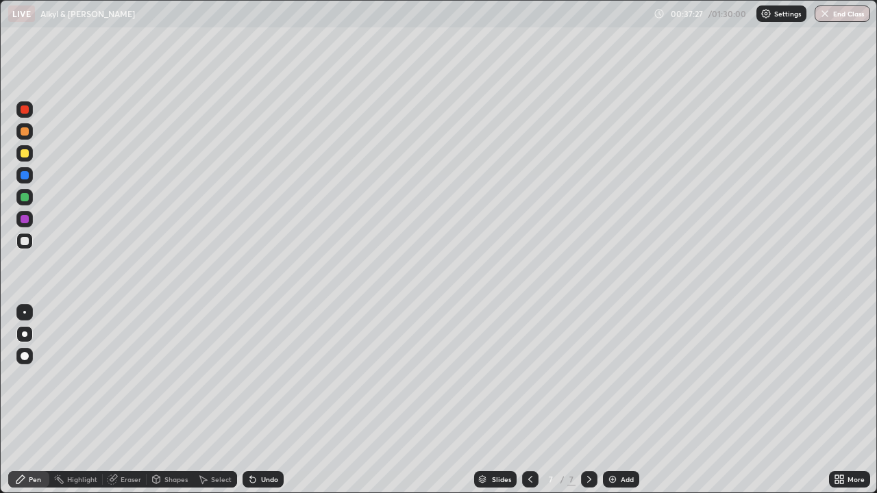
click at [113, 442] on icon at bounding box center [114, 478] width 8 height 7
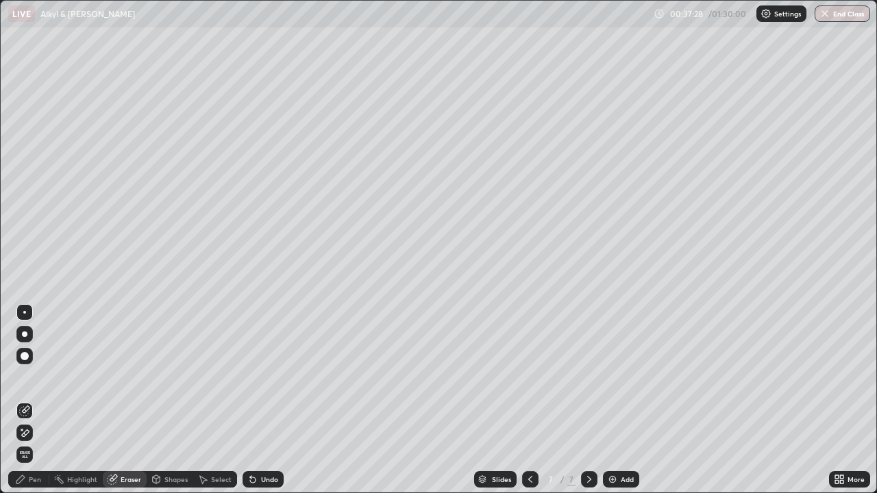
click at [77, 442] on div "Highlight" at bounding box center [82, 479] width 30 height 7
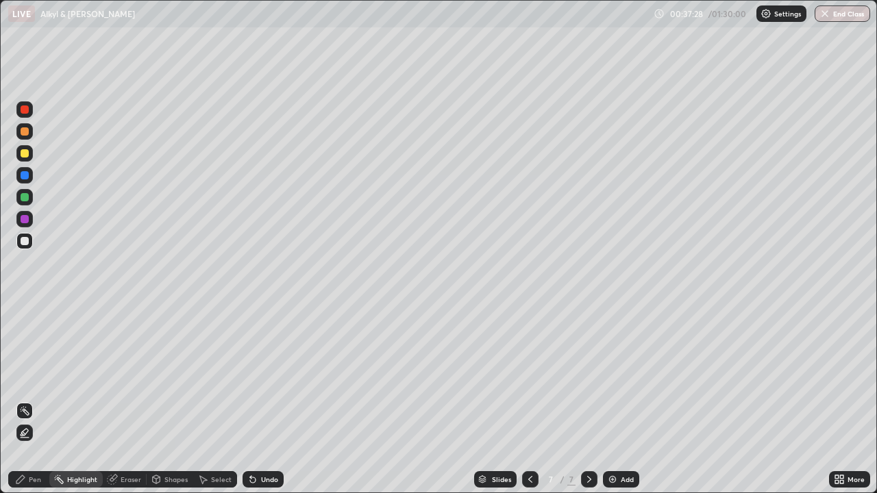
click at [27, 434] on icon at bounding box center [24, 432] width 11 height 11
click at [264, 442] on div "Undo" at bounding box center [269, 479] width 17 height 7
click at [26, 153] on div at bounding box center [25, 153] width 8 height 8
click at [35, 442] on div "Pen" at bounding box center [35, 479] width 12 height 7
click at [25, 217] on div at bounding box center [25, 219] width 8 height 8
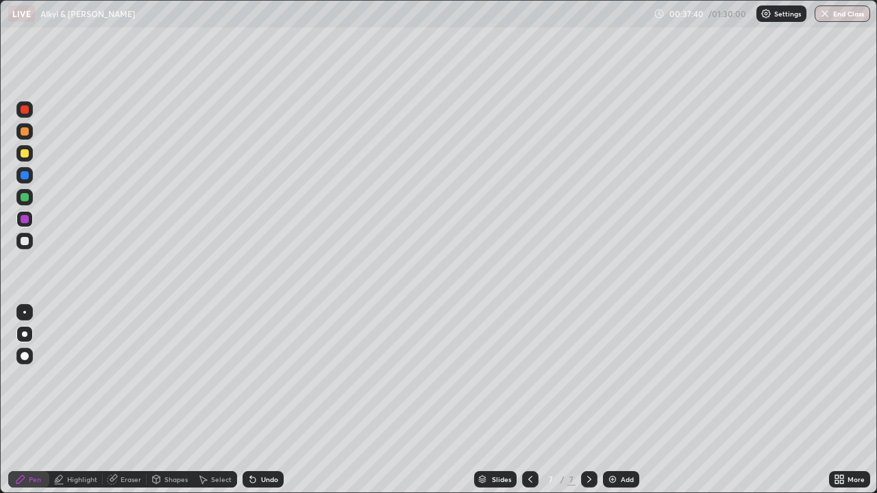
click at [21, 238] on div at bounding box center [25, 241] width 8 height 8
click at [23, 213] on div at bounding box center [24, 219] width 16 height 16
click at [25, 174] on div at bounding box center [25, 175] width 8 height 8
click at [25, 238] on div at bounding box center [25, 241] width 8 height 8
click at [25, 236] on div at bounding box center [24, 241] width 16 height 16
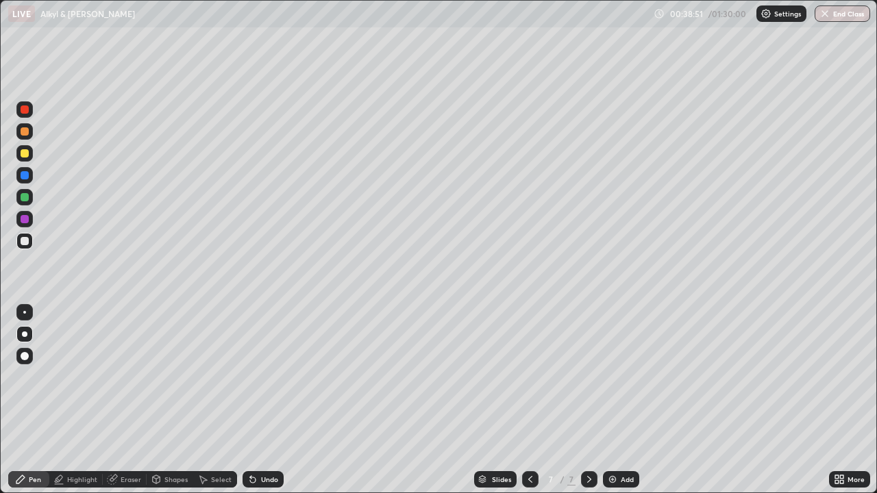
click at [26, 217] on div at bounding box center [25, 219] width 8 height 8
click at [25, 198] on div at bounding box center [25, 197] width 8 height 8
click at [26, 212] on div at bounding box center [24, 219] width 16 height 16
click at [24, 177] on div at bounding box center [25, 175] width 8 height 8
click at [25, 154] on div at bounding box center [25, 153] width 8 height 8
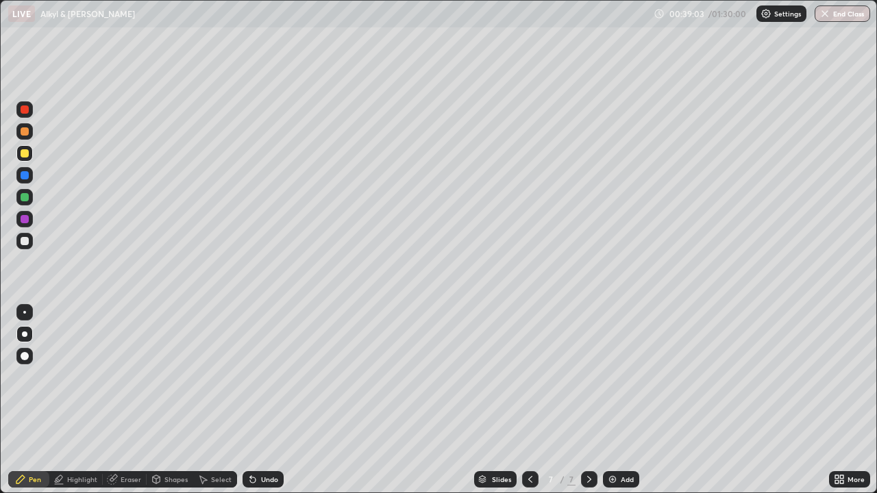
click at [621, 442] on div "Add" at bounding box center [621, 479] width 36 height 16
click at [29, 158] on div at bounding box center [24, 153] width 16 height 16
click at [25, 130] on div at bounding box center [25, 131] width 8 height 8
click at [28, 149] on div at bounding box center [24, 153] width 16 height 16
click at [25, 175] on div at bounding box center [25, 175] width 8 height 8
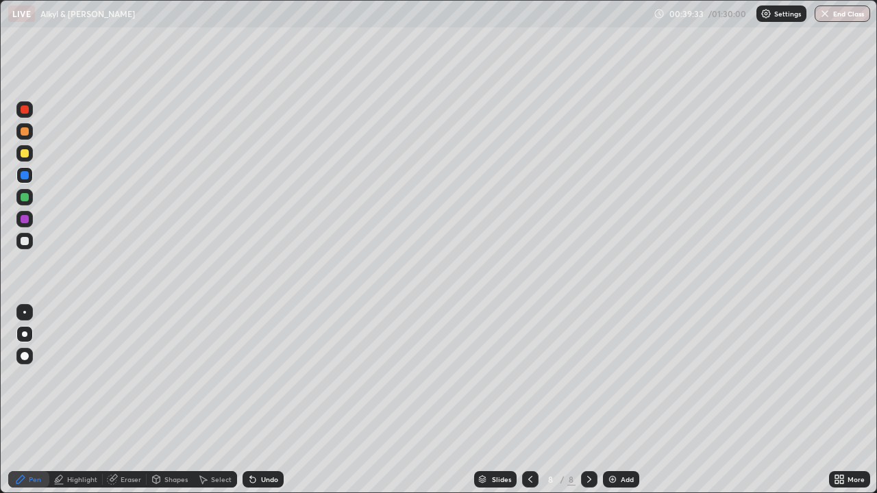
click at [25, 133] on div at bounding box center [25, 131] width 8 height 8
click at [23, 191] on div at bounding box center [24, 197] width 16 height 16
click at [27, 151] on div at bounding box center [25, 153] width 8 height 8
click at [26, 170] on div at bounding box center [24, 175] width 16 height 16
click at [128, 442] on div "Eraser" at bounding box center [125, 479] width 44 height 16
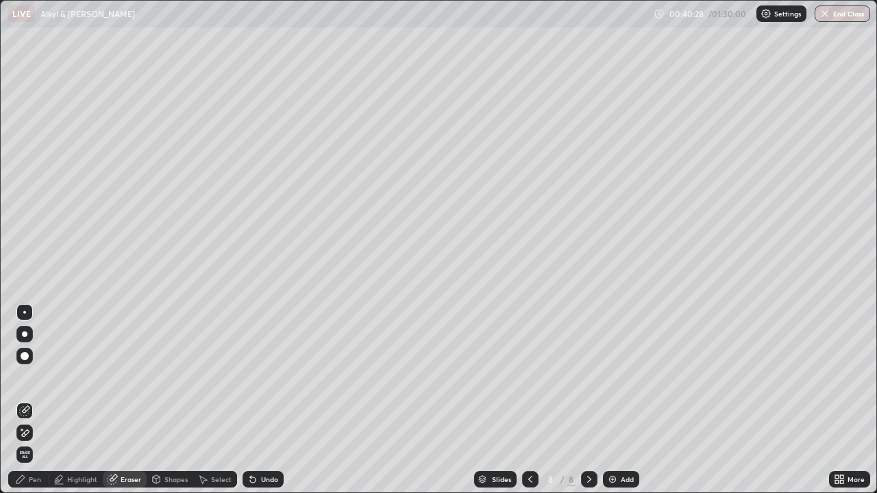
click at [32, 442] on div "Pen" at bounding box center [35, 479] width 12 height 7
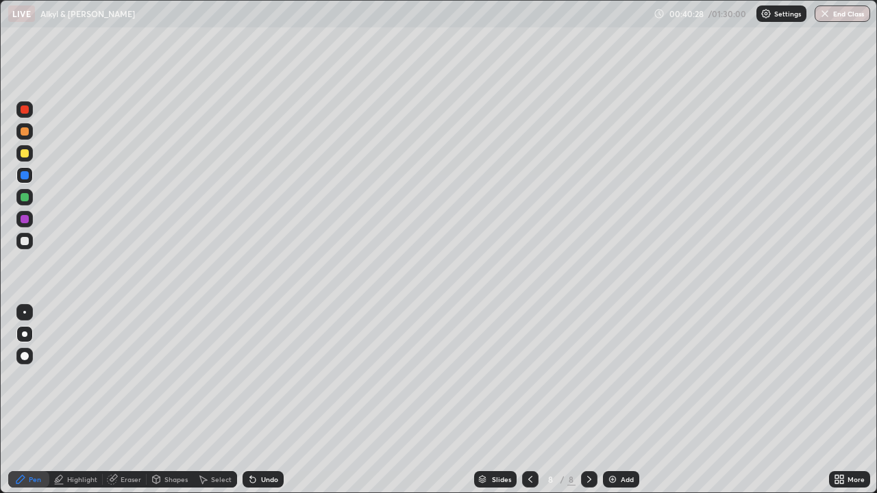
click at [23, 153] on div at bounding box center [25, 153] width 8 height 8
click at [25, 225] on div at bounding box center [24, 219] width 16 height 16
click at [21, 151] on div at bounding box center [25, 153] width 8 height 8
click at [24, 234] on div at bounding box center [24, 241] width 16 height 16
click at [130, 442] on div "Eraser" at bounding box center [131, 479] width 21 height 7
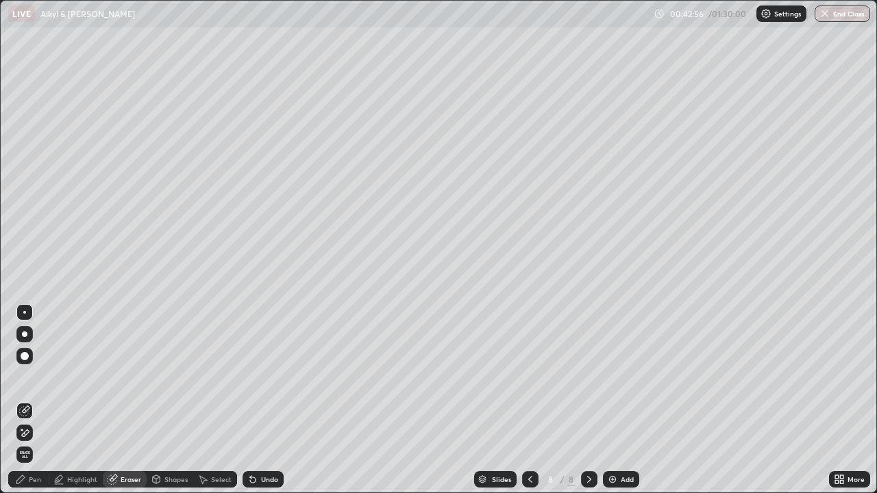
click at [33, 442] on div "Pen" at bounding box center [35, 479] width 12 height 7
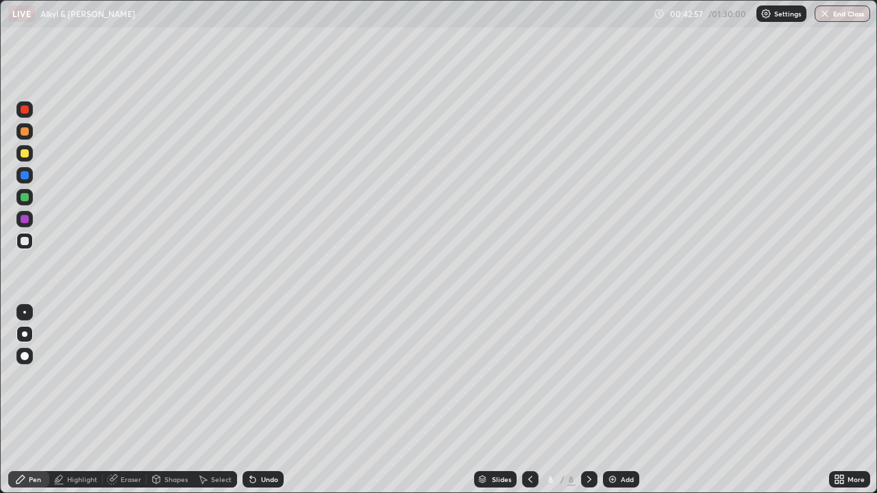
click at [25, 196] on div at bounding box center [25, 197] width 8 height 8
click at [25, 194] on div at bounding box center [25, 197] width 8 height 8
click at [29, 159] on div at bounding box center [24, 153] width 16 height 16
click at [29, 158] on div at bounding box center [24, 153] width 16 height 16
click at [24, 240] on div at bounding box center [25, 241] width 8 height 8
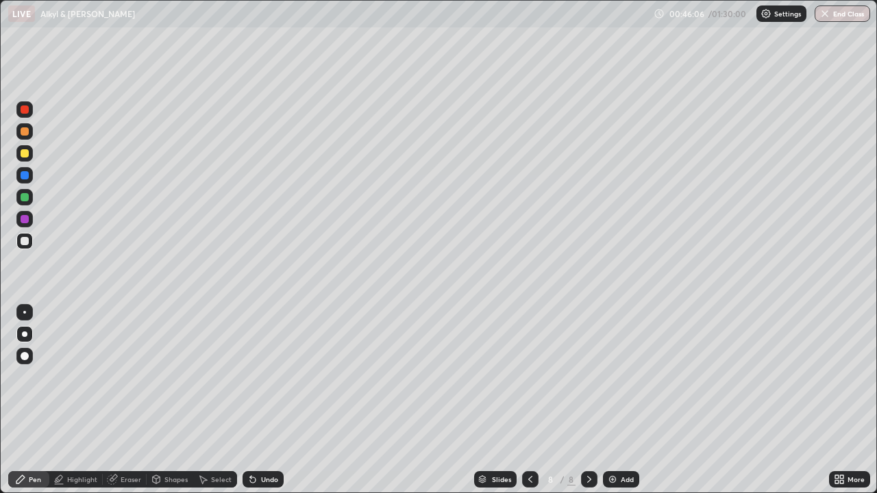
click at [273, 442] on div "Undo" at bounding box center [263, 479] width 41 height 16
click at [25, 241] on div at bounding box center [25, 241] width 8 height 8
click at [25, 214] on div at bounding box center [24, 219] width 16 height 16
click at [23, 240] on div at bounding box center [25, 241] width 8 height 8
click at [25, 219] on div at bounding box center [25, 219] width 8 height 8
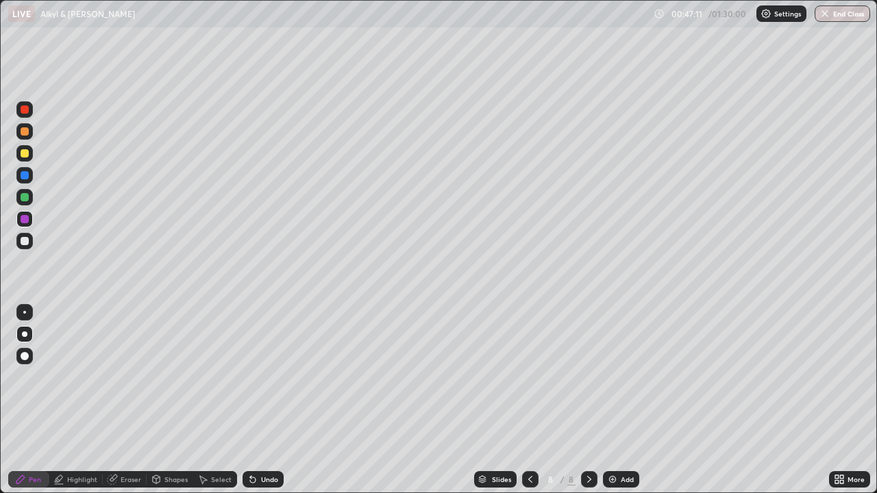
click at [132, 442] on div "Eraser" at bounding box center [131, 479] width 21 height 7
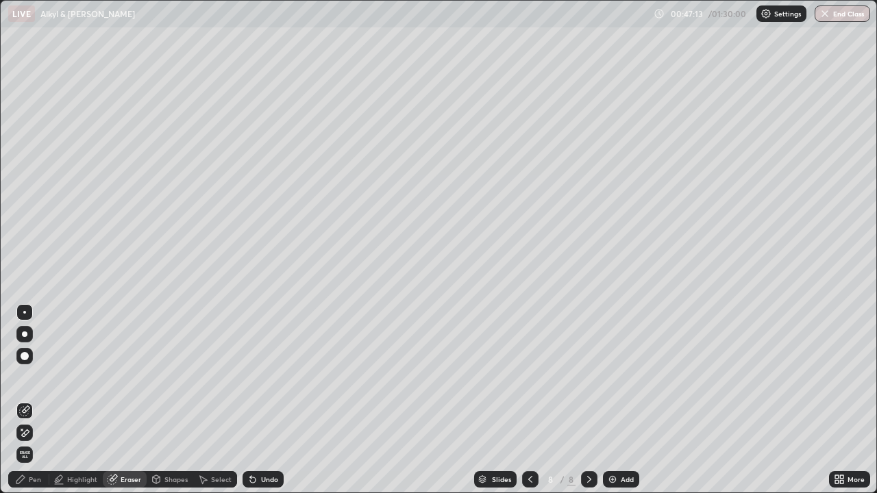
click at [27, 442] on div "Pen" at bounding box center [28, 479] width 41 height 16
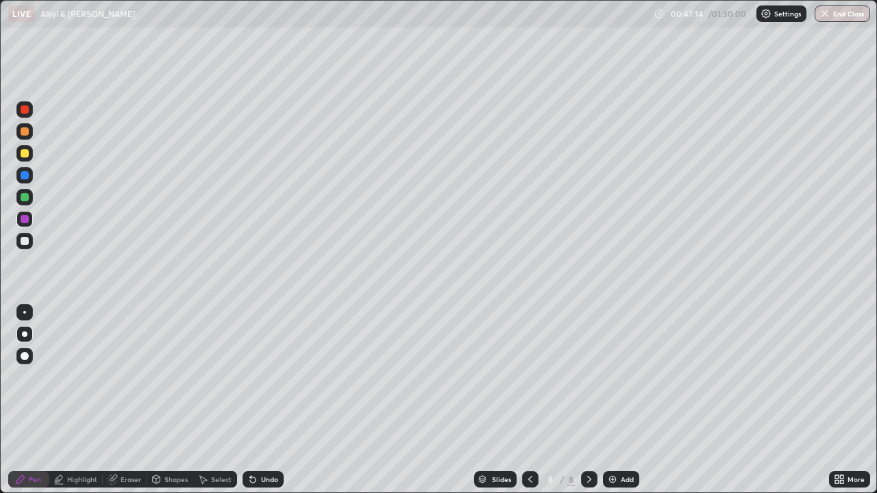
click at [29, 198] on div at bounding box center [24, 197] width 16 height 16
click at [616, 442] on img at bounding box center [612, 479] width 11 height 11
click at [24, 147] on div at bounding box center [24, 153] width 16 height 16
click at [22, 243] on div at bounding box center [25, 241] width 8 height 8
click at [19, 180] on div at bounding box center [24, 175] width 16 height 16
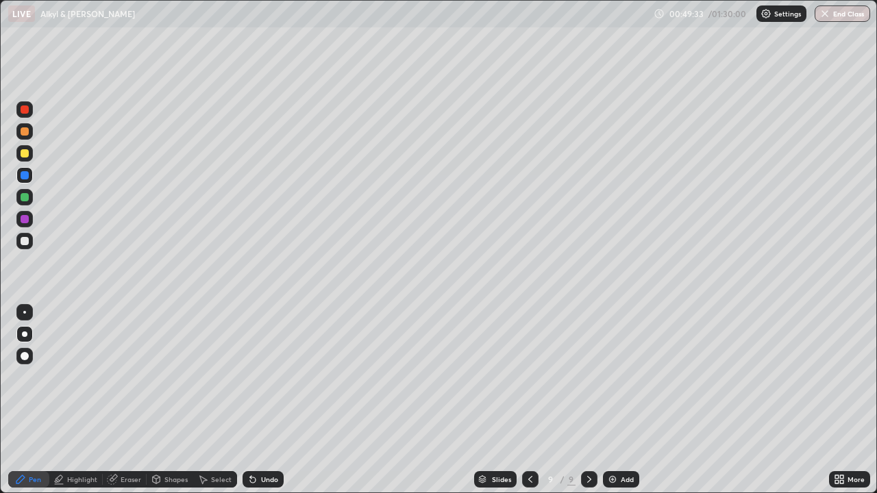
click at [26, 147] on div at bounding box center [24, 153] width 16 height 16
click at [24, 173] on div at bounding box center [25, 175] width 8 height 8
click at [24, 199] on div at bounding box center [25, 197] width 8 height 8
click at [24, 218] on div at bounding box center [25, 219] width 8 height 8
click at [123, 442] on div "Eraser" at bounding box center [125, 479] width 44 height 16
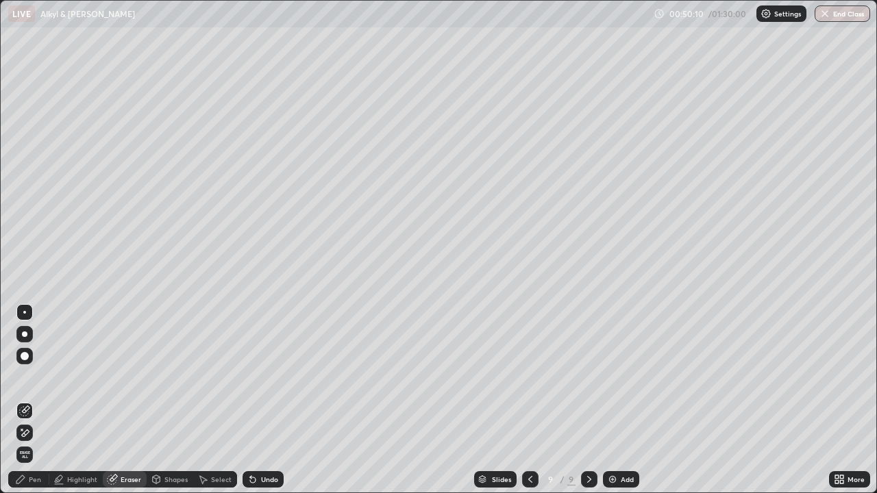
click at [33, 442] on div "Pen" at bounding box center [28, 479] width 41 height 16
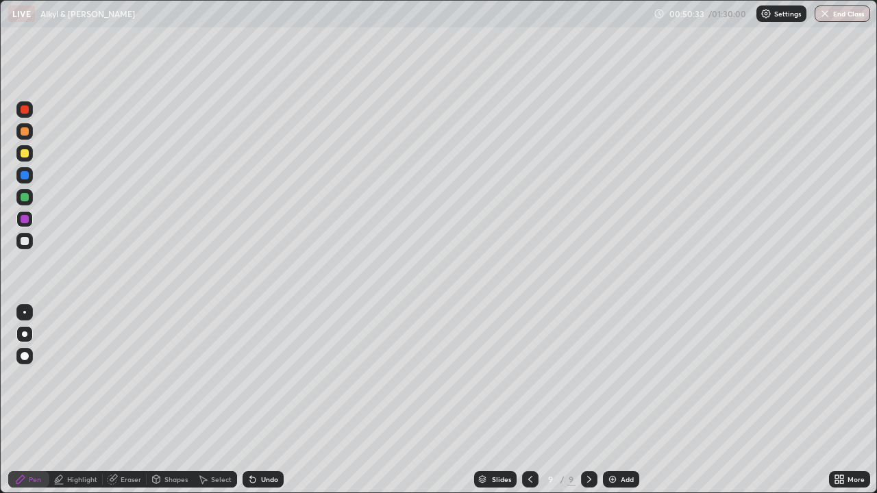
click at [25, 195] on div at bounding box center [25, 197] width 8 height 8
click at [26, 200] on div at bounding box center [25, 197] width 8 height 8
click at [24, 174] on div at bounding box center [25, 175] width 8 height 8
click at [26, 197] on div at bounding box center [25, 197] width 8 height 8
click at [25, 242] on div at bounding box center [25, 241] width 8 height 8
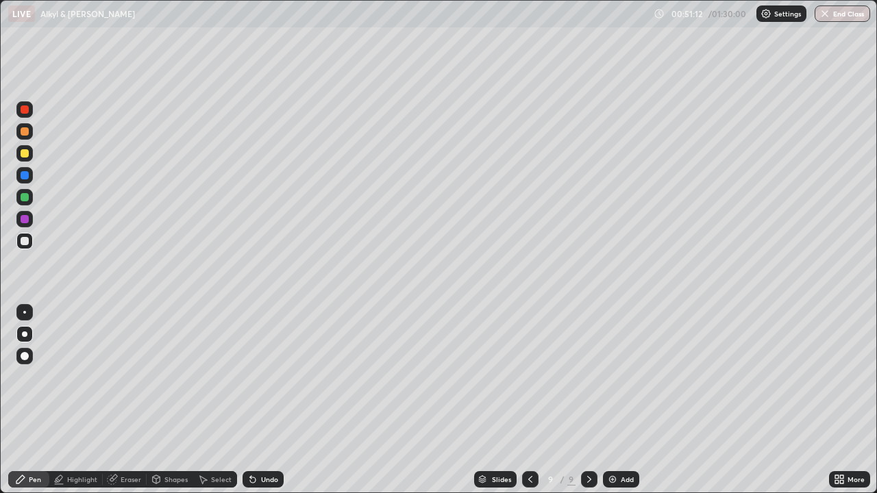
click at [28, 197] on div at bounding box center [25, 197] width 8 height 8
click at [27, 176] on div at bounding box center [25, 175] width 8 height 8
click at [29, 241] on div at bounding box center [24, 241] width 16 height 16
click at [25, 153] on div at bounding box center [25, 153] width 8 height 8
click at [24, 173] on div at bounding box center [25, 175] width 8 height 8
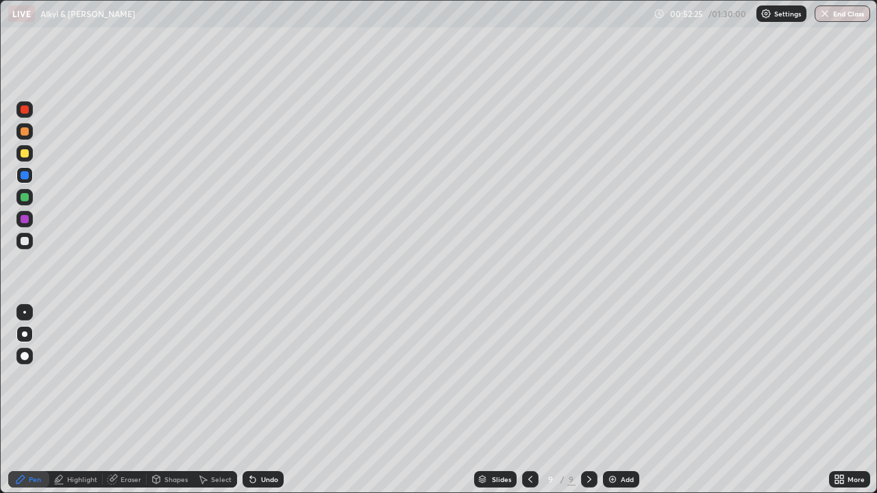
click at [30, 238] on div at bounding box center [24, 241] width 16 height 16
click at [25, 194] on div at bounding box center [25, 197] width 8 height 8
click at [23, 242] on div at bounding box center [25, 241] width 8 height 8
click at [25, 240] on div at bounding box center [25, 241] width 8 height 8
click at [25, 246] on div at bounding box center [24, 241] width 16 height 16
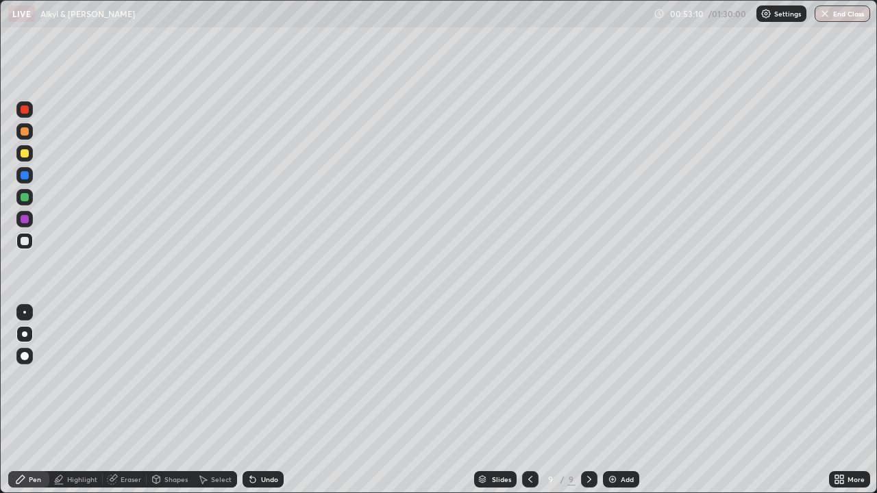
click at [24, 242] on div at bounding box center [25, 241] width 8 height 8
click at [23, 238] on div at bounding box center [25, 241] width 8 height 8
click at [27, 241] on div at bounding box center [25, 241] width 8 height 8
click at [25, 241] on div at bounding box center [25, 241] width 8 height 8
click at [23, 243] on div at bounding box center [25, 241] width 8 height 8
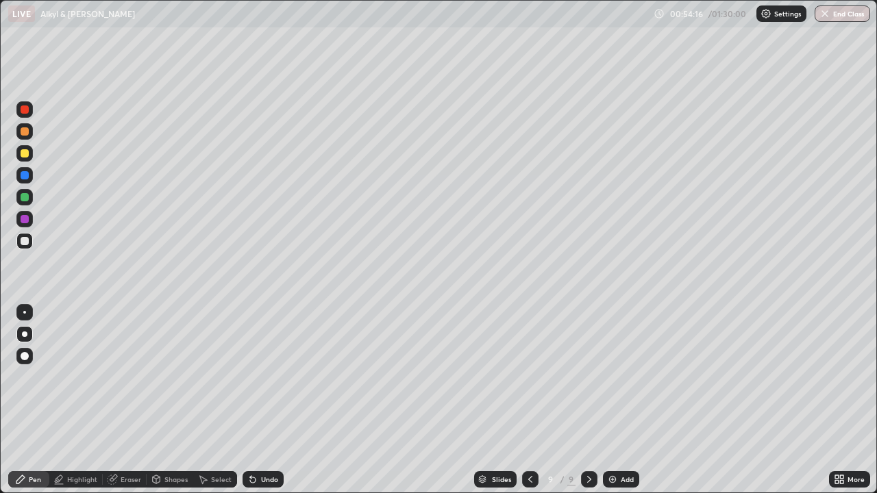
click at [23, 216] on div at bounding box center [25, 219] width 8 height 8
click at [25, 214] on div at bounding box center [24, 219] width 16 height 16
click at [25, 218] on div at bounding box center [25, 219] width 8 height 8
click at [29, 152] on div at bounding box center [24, 153] width 16 height 16
click at [23, 214] on div at bounding box center [24, 219] width 16 height 16
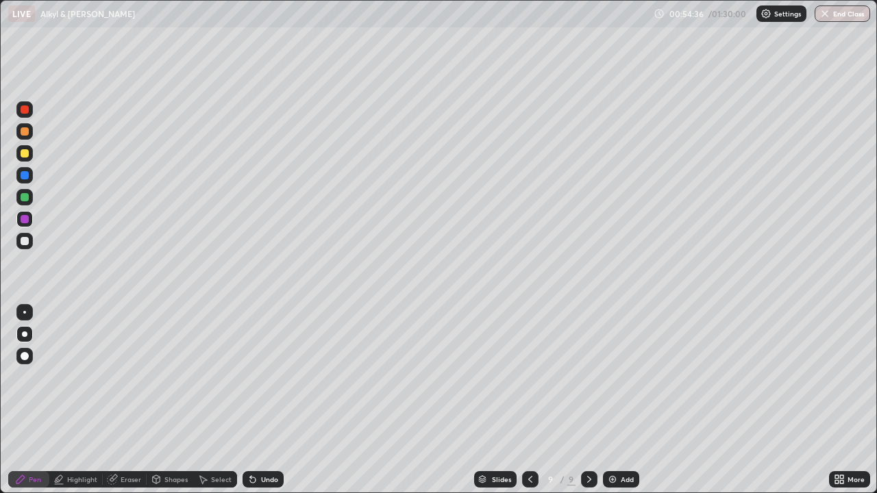
click at [26, 129] on div at bounding box center [25, 131] width 8 height 8
click at [82, 442] on div "Highlight" at bounding box center [82, 479] width 30 height 7
click at [23, 417] on div at bounding box center [24, 411] width 16 height 16
click at [32, 442] on div "Pen" at bounding box center [35, 479] width 12 height 7
click at [26, 220] on div at bounding box center [25, 219] width 8 height 8
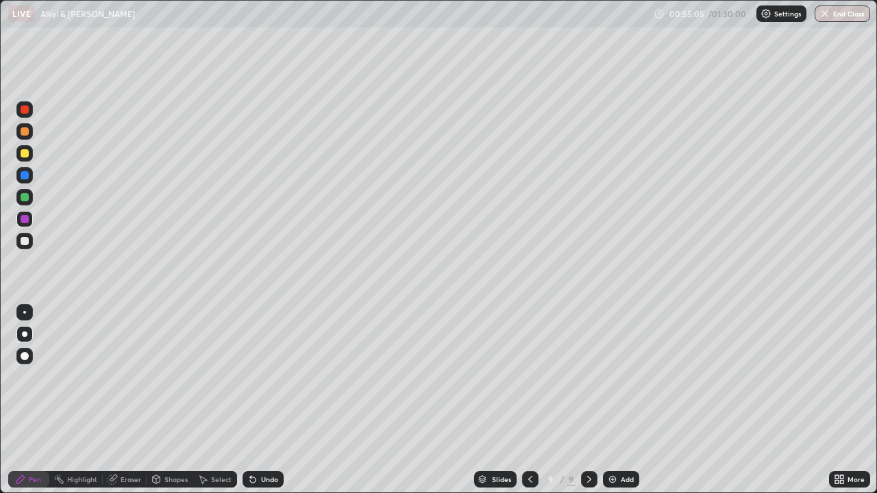
click at [25, 200] on div at bounding box center [25, 197] width 8 height 8
click at [25, 240] on div at bounding box center [25, 241] width 8 height 8
click at [22, 215] on div at bounding box center [25, 219] width 8 height 8
click at [23, 239] on div at bounding box center [25, 241] width 8 height 8
click at [27, 134] on div at bounding box center [25, 131] width 8 height 8
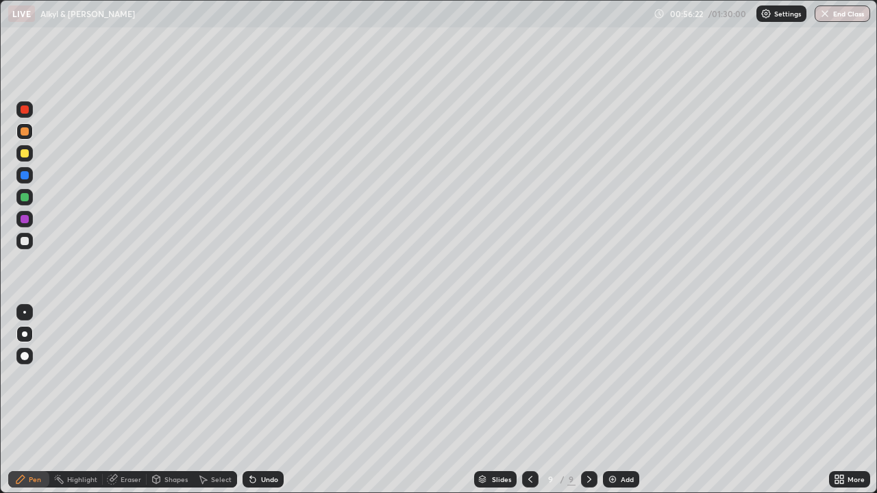
click at [25, 132] on div at bounding box center [25, 131] width 8 height 8
click at [84, 442] on div "Highlight" at bounding box center [82, 479] width 30 height 7
click at [18, 236] on div at bounding box center [24, 241] width 16 height 16
click at [17, 442] on icon at bounding box center [20, 479] width 8 height 8
click at [628, 442] on div "Add" at bounding box center [627, 479] width 13 height 7
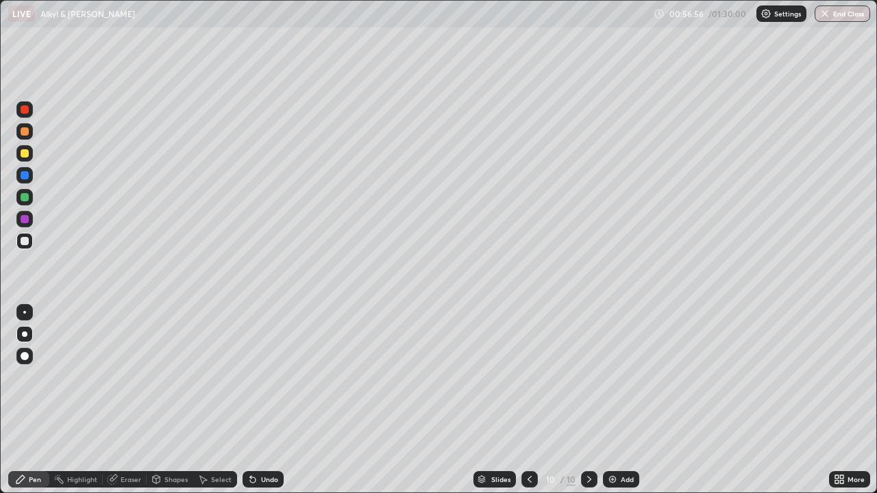
click at [27, 169] on div at bounding box center [24, 175] width 16 height 16
click at [23, 174] on div at bounding box center [25, 175] width 8 height 8
click at [26, 176] on div at bounding box center [25, 175] width 8 height 8
click at [27, 176] on div at bounding box center [25, 175] width 8 height 8
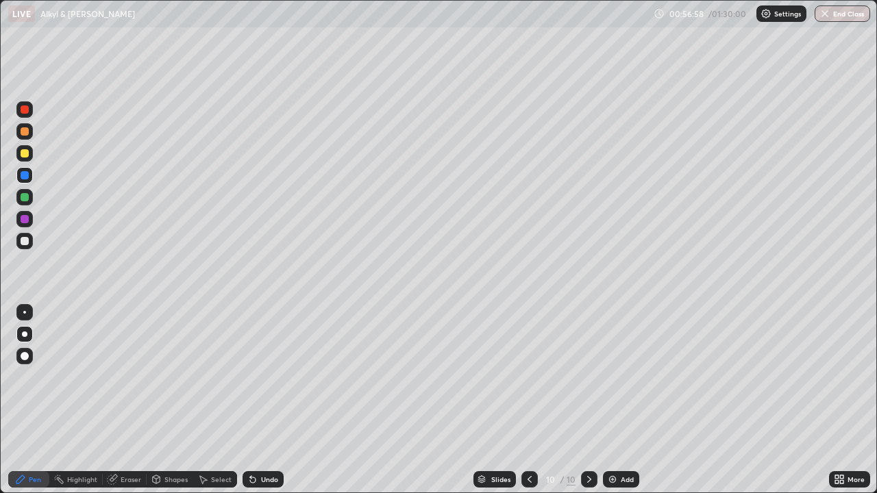
click at [24, 132] on div at bounding box center [25, 131] width 8 height 8
click at [25, 170] on div at bounding box center [24, 175] width 16 height 16
click at [263, 442] on div "Undo" at bounding box center [263, 479] width 41 height 16
click at [25, 152] on div at bounding box center [25, 153] width 8 height 8
click at [27, 240] on div at bounding box center [25, 241] width 8 height 8
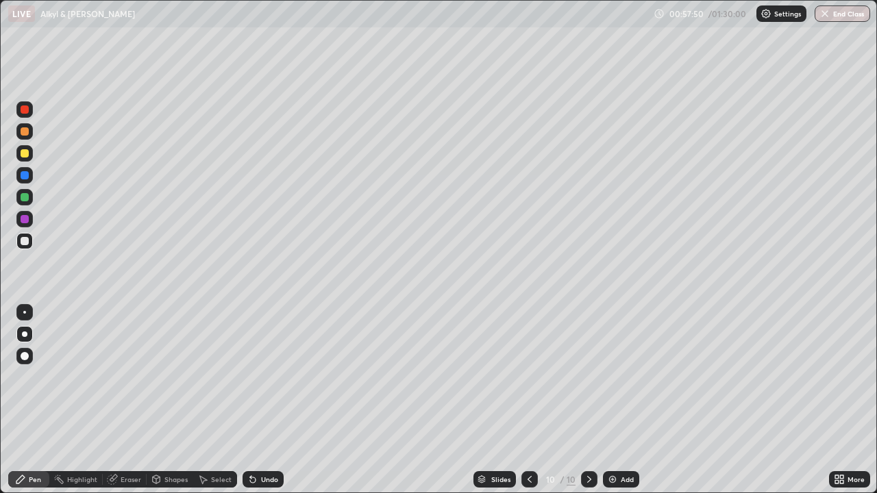
click at [23, 153] on div at bounding box center [25, 153] width 8 height 8
click at [127, 442] on div "Eraser" at bounding box center [131, 479] width 21 height 7
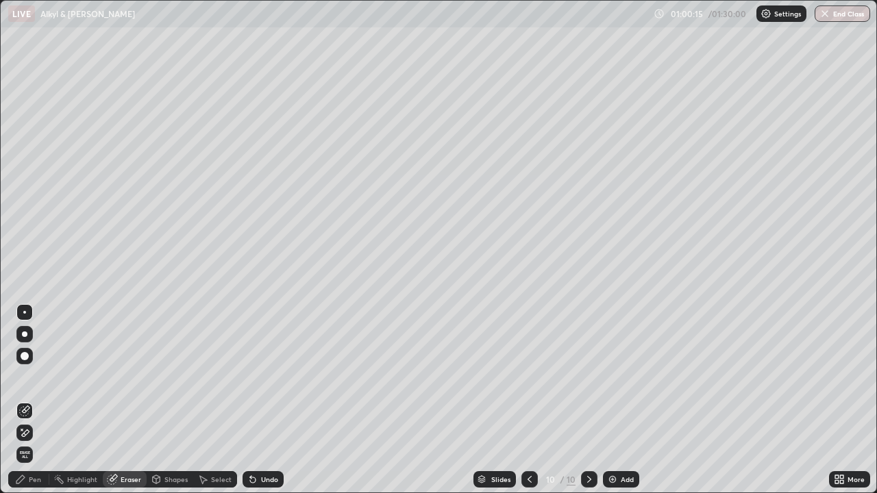
click at [22, 430] on icon at bounding box center [21, 429] width 1 height 1
click at [26, 442] on icon at bounding box center [20, 479] width 11 height 11
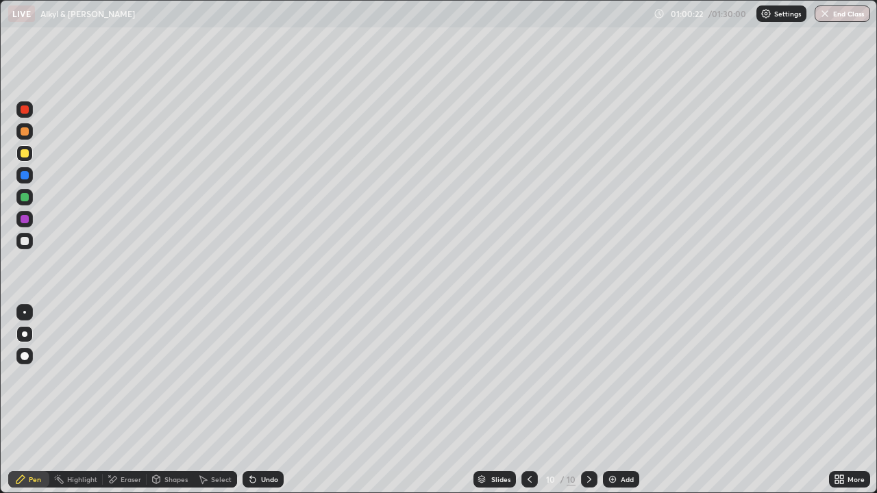
click at [27, 221] on div at bounding box center [25, 219] width 8 height 8
click at [25, 156] on div at bounding box center [25, 153] width 8 height 8
click at [125, 442] on div "Eraser" at bounding box center [131, 479] width 21 height 7
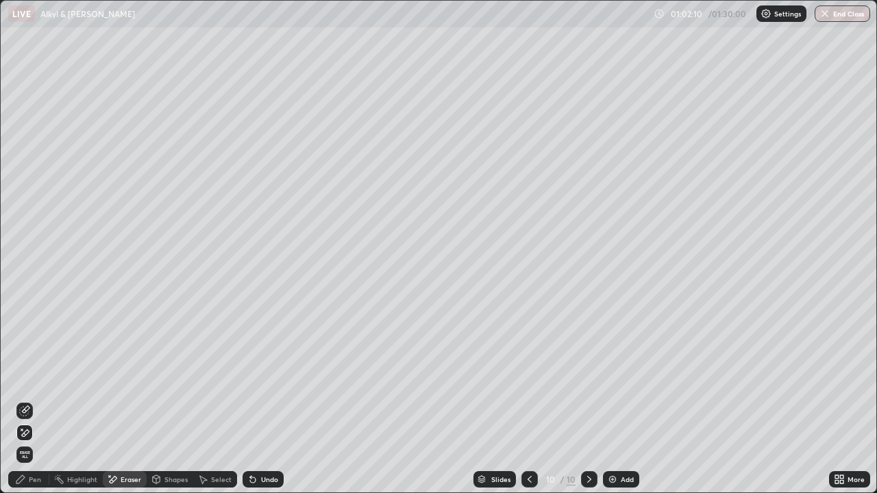
click at [29, 442] on div "Pen" at bounding box center [35, 479] width 12 height 7
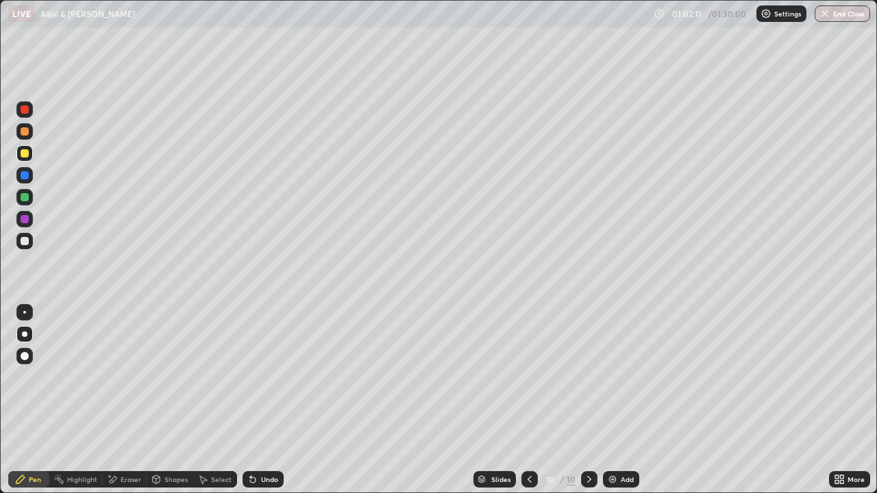
click at [26, 196] on div at bounding box center [25, 197] width 8 height 8
click at [25, 155] on div at bounding box center [25, 153] width 8 height 8
click at [25, 132] on div at bounding box center [25, 131] width 8 height 8
click at [24, 177] on div at bounding box center [25, 175] width 8 height 8
click at [27, 152] on div at bounding box center [25, 153] width 8 height 8
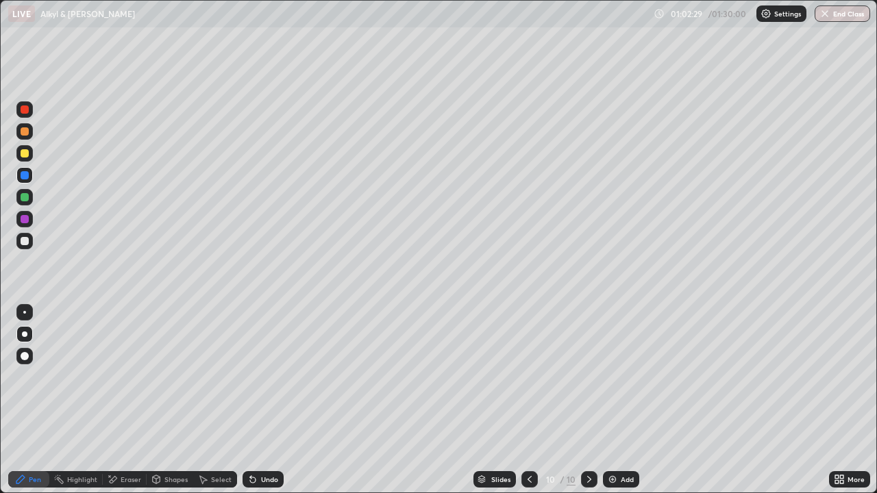
click at [26, 155] on div at bounding box center [25, 153] width 8 height 8
click at [24, 152] on div at bounding box center [25, 153] width 8 height 8
click at [25, 151] on div at bounding box center [25, 153] width 8 height 8
click at [25, 176] on div at bounding box center [25, 175] width 8 height 8
click at [24, 195] on div at bounding box center [25, 197] width 8 height 8
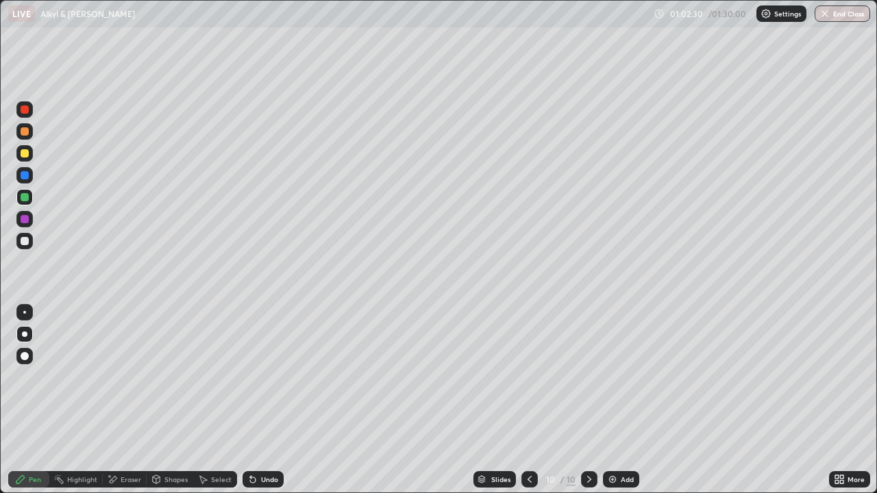
click at [27, 220] on div at bounding box center [25, 219] width 8 height 8
click at [26, 236] on div at bounding box center [24, 241] width 16 height 16
click at [27, 174] on div at bounding box center [25, 175] width 8 height 8
click at [27, 151] on div at bounding box center [25, 153] width 8 height 8
click at [25, 154] on div at bounding box center [25, 153] width 8 height 8
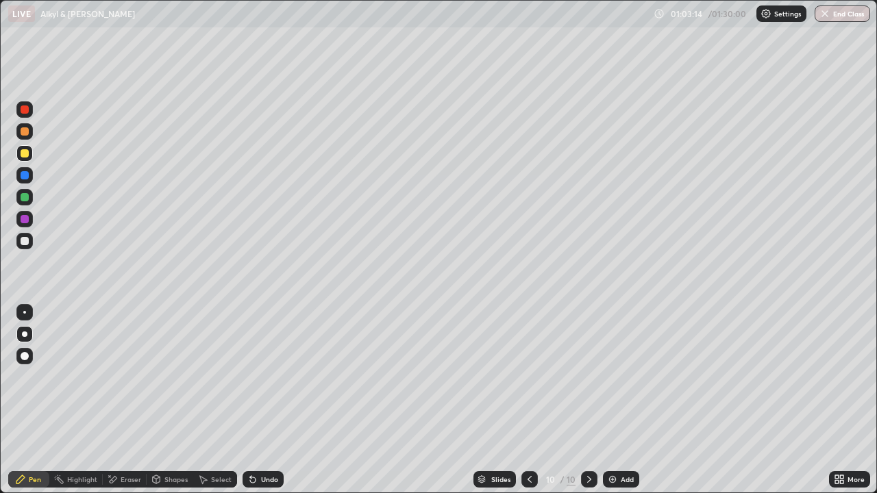
click at [122, 442] on div "Eraser" at bounding box center [131, 479] width 21 height 7
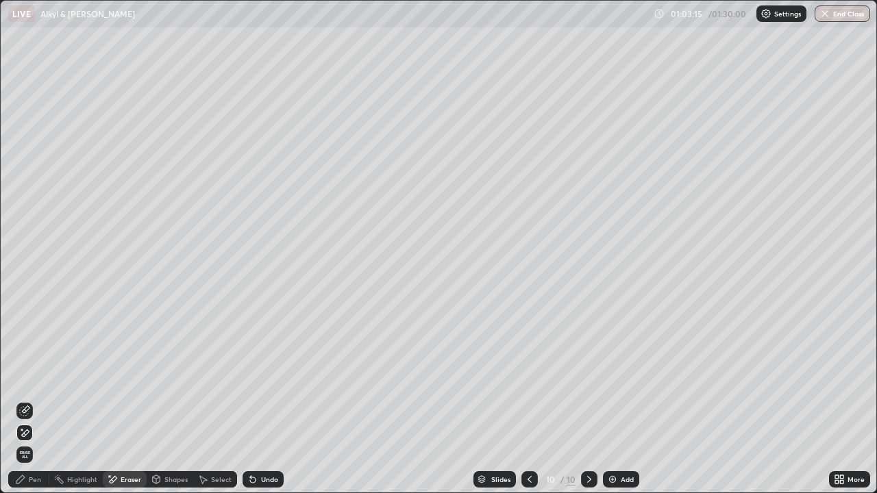
click at [27, 442] on div "Pen" at bounding box center [28, 479] width 41 height 16
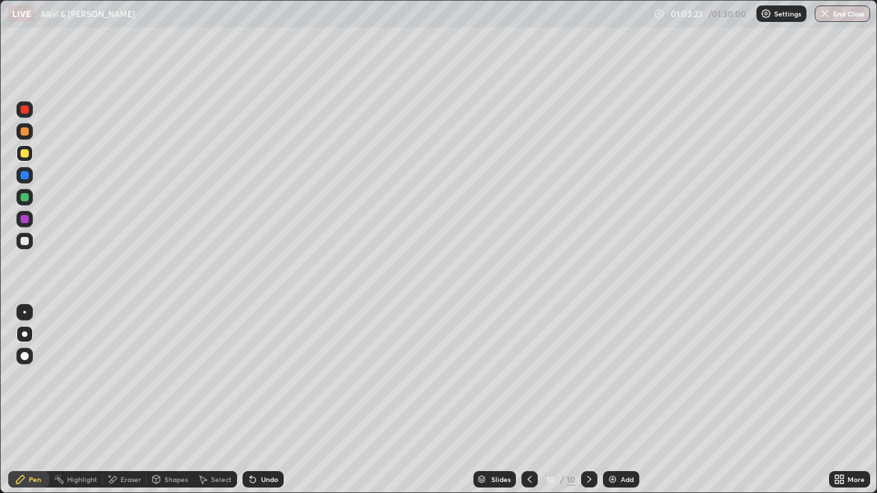
click at [25, 241] on div at bounding box center [25, 241] width 8 height 8
click at [27, 218] on div at bounding box center [25, 219] width 8 height 8
click at [26, 237] on div at bounding box center [25, 241] width 8 height 8
click at [26, 233] on div at bounding box center [24, 241] width 16 height 16
click at [24, 236] on div at bounding box center [24, 241] width 16 height 16
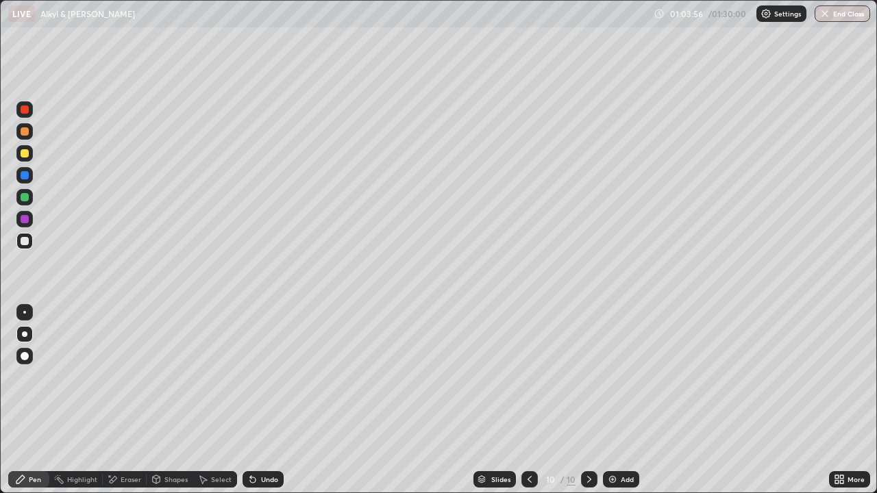
click at [26, 155] on div at bounding box center [25, 153] width 8 height 8
click at [28, 217] on div at bounding box center [25, 219] width 8 height 8
click at [25, 212] on div at bounding box center [24, 219] width 16 height 16
click at [23, 216] on div at bounding box center [25, 219] width 8 height 8
click at [21, 241] on div at bounding box center [25, 241] width 8 height 8
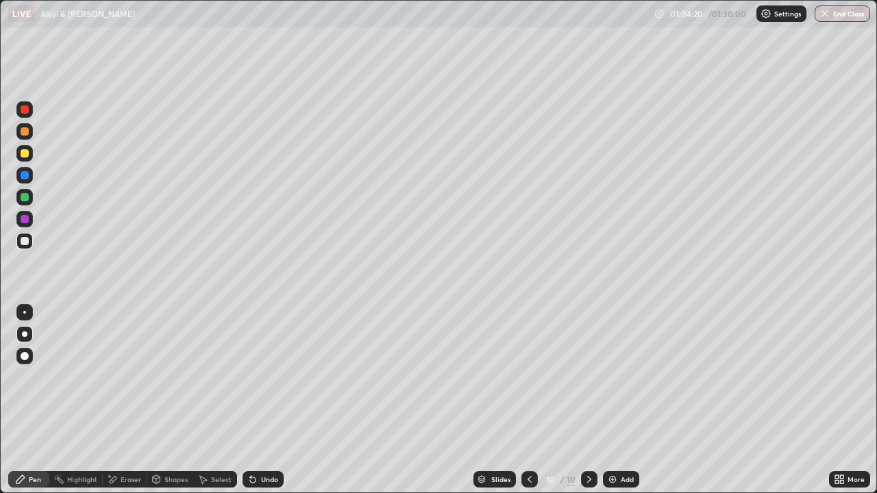
click at [27, 151] on div at bounding box center [25, 153] width 8 height 8
click at [26, 241] on div at bounding box center [25, 241] width 8 height 8
click at [25, 242] on div at bounding box center [25, 241] width 8 height 8
click at [25, 175] on div at bounding box center [25, 175] width 8 height 8
click at [26, 198] on div at bounding box center [25, 197] width 8 height 8
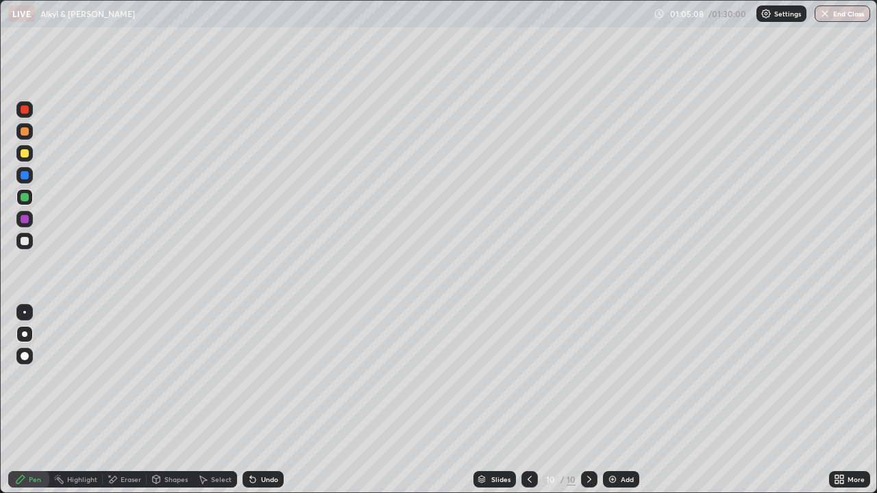
click at [31, 242] on div at bounding box center [24, 241] width 16 height 16
click at [27, 216] on div at bounding box center [25, 219] width 8 height 8
click at [24, 126] on div at bounding box center [24, 131] width 16 height 16
click at [266, 442] on div "Undo" at bounding box center [269, 479] width 17 height 7
click at [268, 442] on div "Undo" at bounding box center [269, 479] width 17 height 7
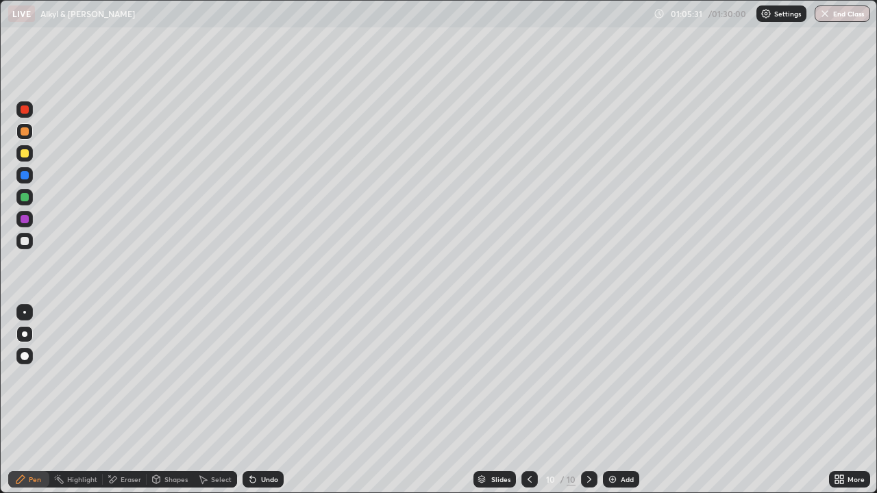
click at [276, 442] on div "Undo" at bounding box center [269, 479] width 17 height 7
click at [278, 442] on div "Undo" at bounding box center [263, 479] width 41 height 16
click at [23, 243] on div at bounding box center [25, 241] width 8 height 8
click at [268, 442] on div "Undo" at bounding box center [263, 479] width 41 height 16
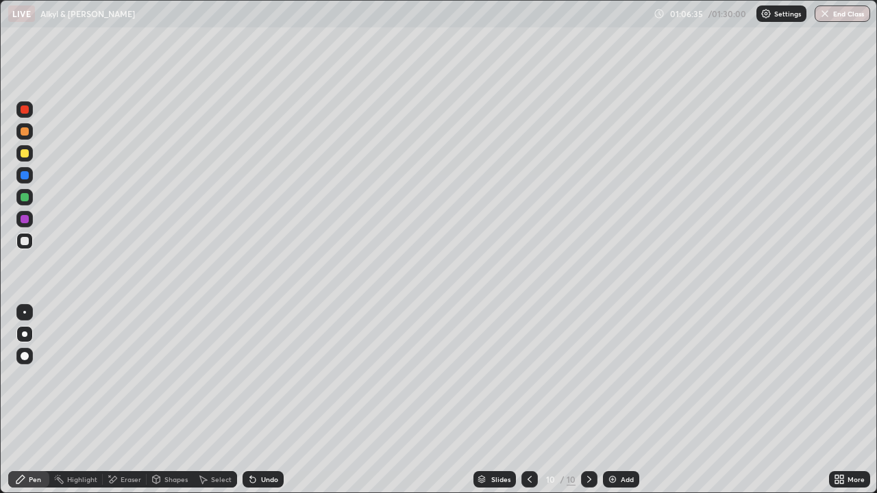
click at [632, 442] on div "Add" at bounding box center [627, 479] width 13 height 7
click at [25, 220] on div at bounding box center [25, 219] width 8 height 8
click at [21, 241] on div at bounding box center [25, 241] width 8 height 8
click at [23, 216] on div at bounding box center [25, 219] width 8 height 8
click at [27, 219] on div at bounding box center [25, 219] width 8 height 8
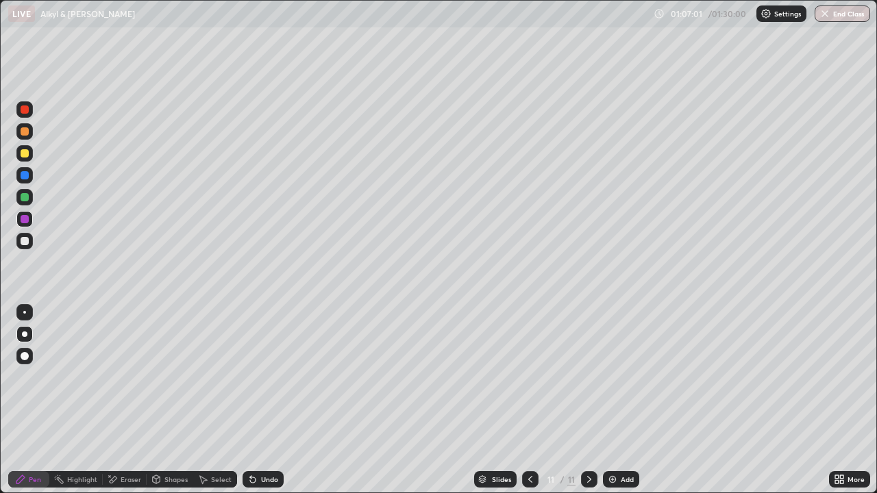
click at [27, 242] on div at bounding box center [25, 241] width 8 height 8
click at [25, 240] on div at bounding box center [25, 241] width 8 height 8
click at [25, 241] on div at bounding box center [25, 241] width 8 height 8
click at [31, 240] on div at bounding box center [24, 241] width 16 height 16
click at [29, 243] on div at bounding box center [24, 241] width 16 height 16
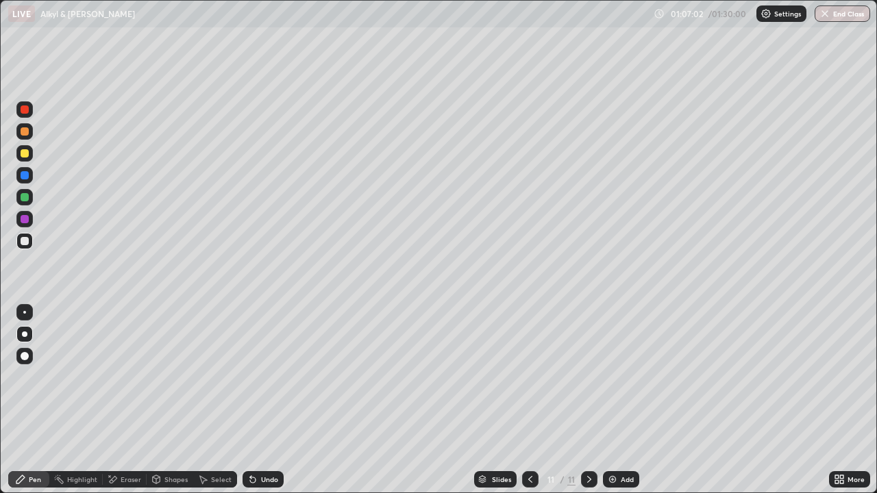
click at [30, 236] on div at bounding box center [24, 241] width 16 height 16
click at [28, 238] on div at bounding box center [25, 241] width 8 height 8
click at [28, 241] on div at bounding box center [25, 241] width 8 height 8
click at [27, 217] on div at bounding box center [25, 219] width 8 height 8
click at [26, 216] on div at bounding box center [25, 219] width 8 height 8
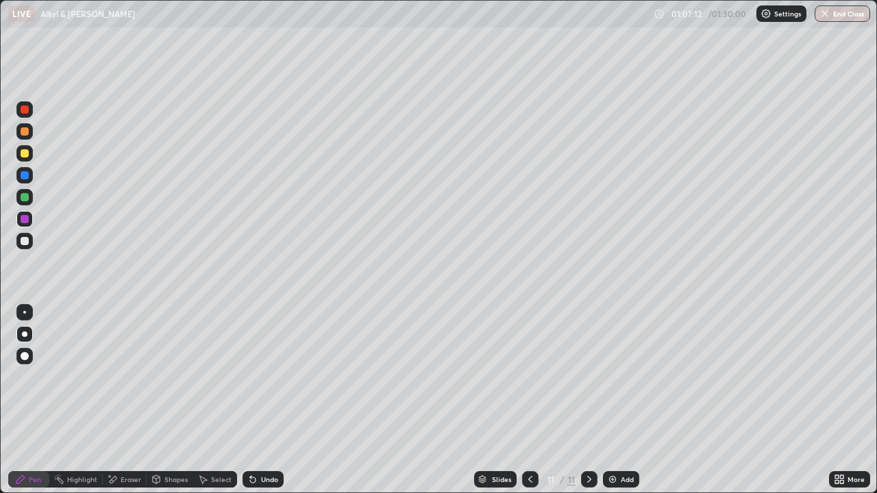
click at [25, 193] on div at bounding box center [25, 197] width 8 height 8
click at [263, 442] on div "Undo" at bounding box center [263, 479] width 41 height 16
click at [264, 442] on div "Undo" at bounding box center [263, 479] width 41 height 16
click at [265, 442] on div "Undo" at bounding box center [269, 479] width 17 height 7
click at [27, 195] on div at bounding box center [25, 197] width 8 height 8
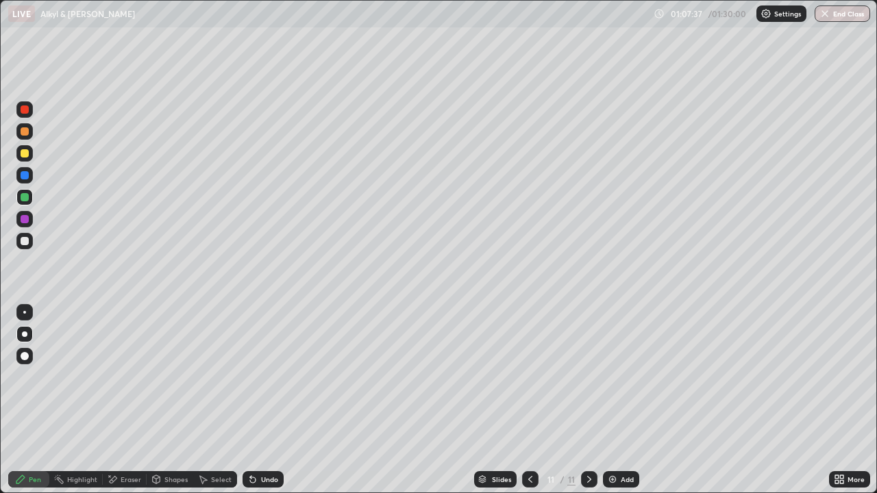
click at [32, 171] on div at bounding box center [24, 175] width 16 height 16
click at [25, 238] on div at bounding box center [25, 241] width 8 height 8
click at [26, 245] on div at bounding box center [25, 241] width 8 height 8
click at [25, 243] on div at bounding box center [25, 241] width 8 height 8
click at [25, 173] on div at bounding box center [25, 175] width 8 height 8
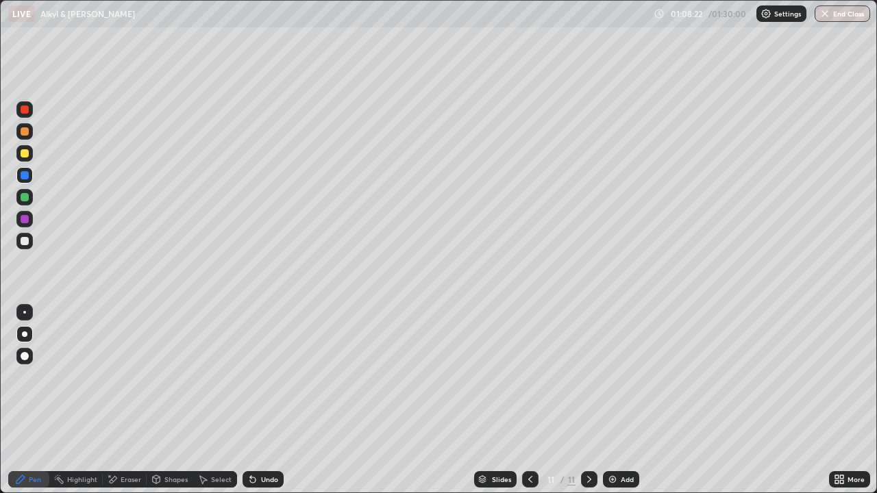
click at [22, 154] on div at bounding box center [25, 153] width 8 height 8
click at [23, 220] on div at bounding box center [25, 219] width 8 height 8
click at [26, 174] on div at bounding box center [25, 175] width 8 height 8
click at [25, 174] on div at bounding box center [25, 175] width 8 height 8
click at [27, 174] on div at bounding box center [25, 175] width 8 height 8
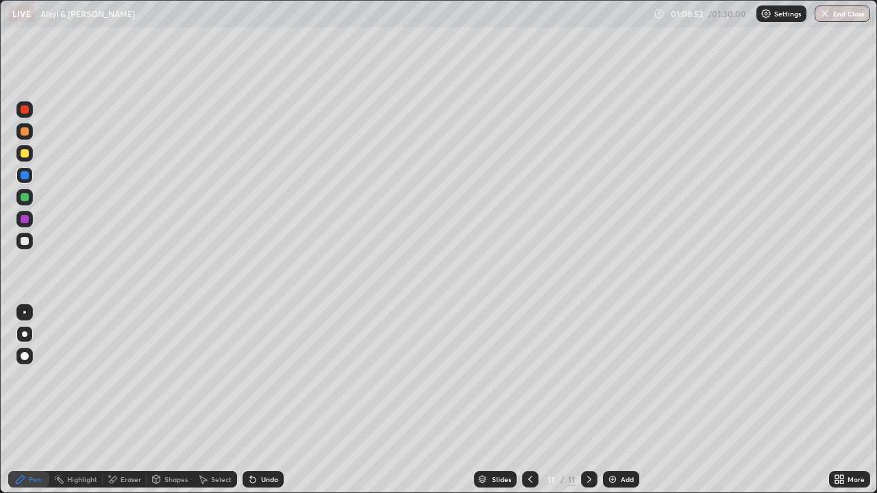
click at [25, 173] on div at bounding box center [25, 175] width 8 height 8
click at [28, 201] on div at bounding box center [24, 197] width 16 height 16
click at [26, 153] on div at bounding box center [25, 153] width 8 height 8
click at [264, 442] on div "Undo" at bounding box center [269, 479] width 17 height 7
click at [269, 442] on div "Undo" at bounding box center [269, 479] width 17 height 7
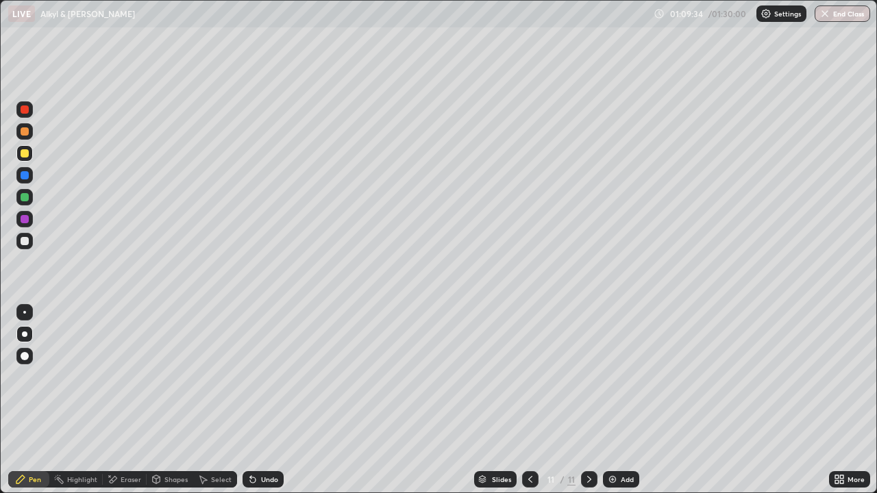
click at [267, 442] on div "Undo" at bounding box center [269, 479] width 17 height 7
click at [270, 442] on div "Undo" at bounding box center [269, 479] width 17 height 7
click at [271, 442] on div "Undo" at bounding box center [263, 479] width 41 height 16
click at [23, 176] on div at bounding box center [25, 175] width 8 height 8
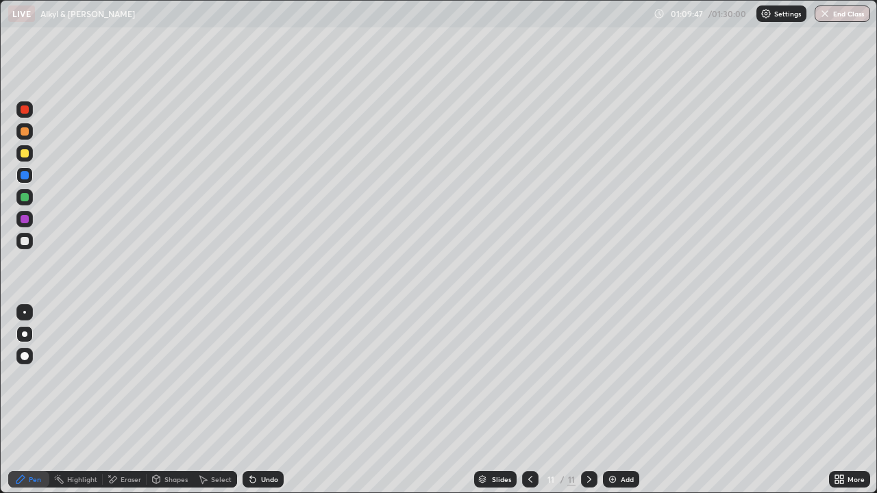
click at [23, 156] on div at bounding box center [25, 153] width 8 height 8
click at [25, 240] on div at bounding box center [25, 241] width 8 height 8
click at [24, 211] on div at bounding box center [24, 219] width 16 height 16
click at [25, 175] on div at bounding box center [25, 175] width 8 height 8
click at [29, 234] on div at bounding box center [24, 241] width 16 height 16
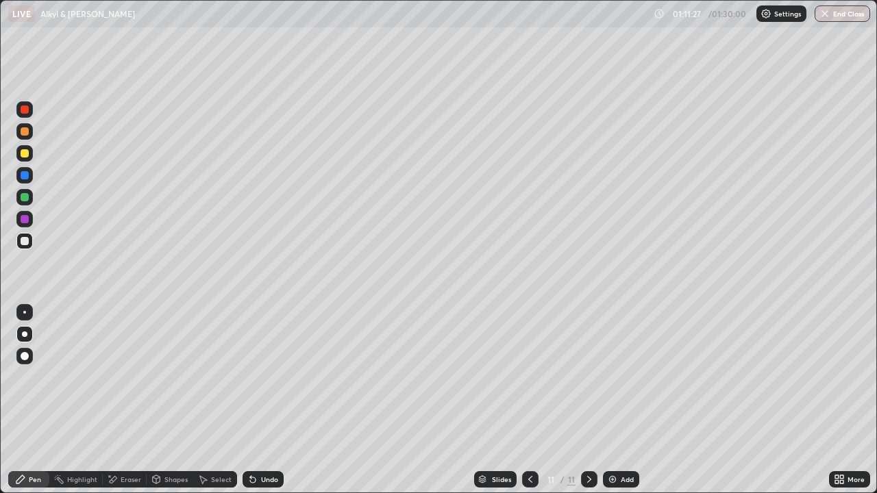
click at [267, 442] on div "Undo" at bounding box center [263, 479] width 41 height 16
click at [25, 159] on div at bounding box center [24, 153] width 16 height 16
click at [257, 442] on div "Undo" at bounding box center [263, 479] width 41 height 16
click at [261, 442] on div "Undo" at bounding box center [269, 479] width 17 height 7
click at [24, 237] on div at bounding box center [25, 241] width 8 height 8
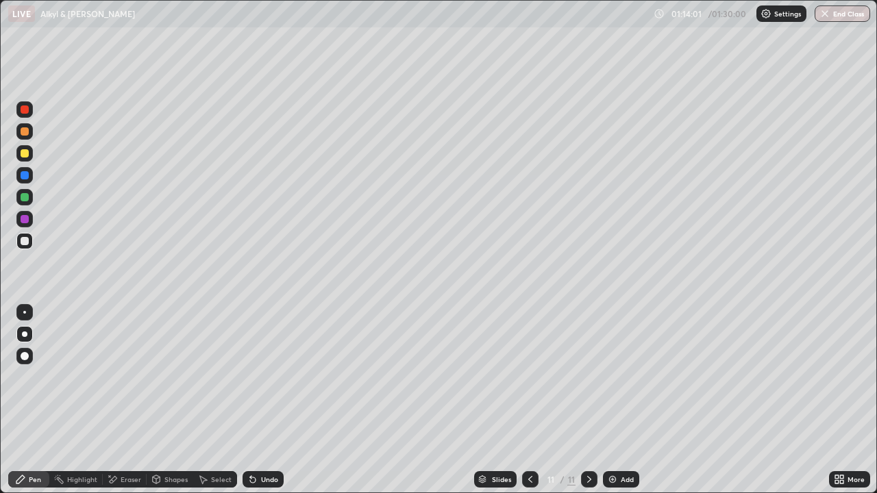
click at [27, 217] on div at bounding box center [25, 219] width 8 height 8
click at [27, 200] on div at bounding box center [25, 197] width 8 height 8
click at [29, 213] on div at bounding box center [24, 219] width 16 height 16
click at [25, 190] on div at bounding box center [24, 197] width 16 height 16
click at [22, 173] on div at bounding box center [25, 175] width 8 height 8
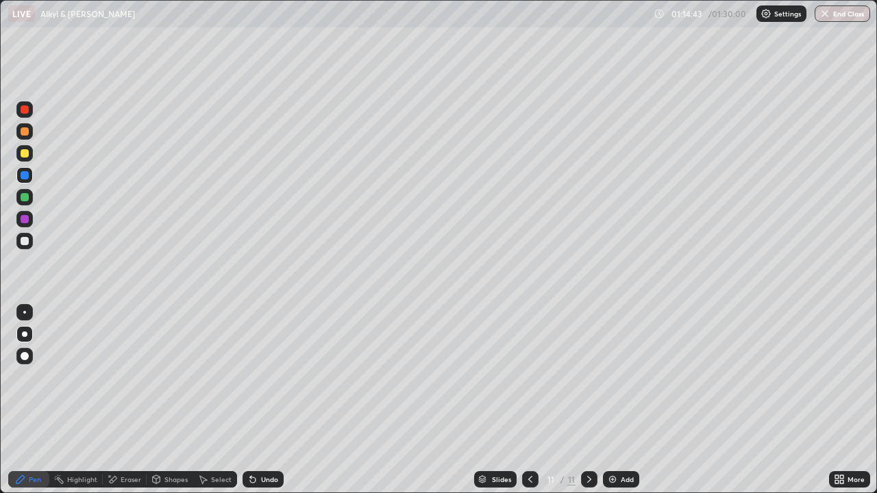
click at [623, 442] on div "Add" at bounding box center [621, 479] width 36 height 16
click at [22, 108] on div at bounding box center [25, 109] width 8 height 8
click at [25, 127] on div at bounding box center [25, 131] width 8 height 8
click at [25, 110] on div at bounding box center [25, 109] width 8 height 8
click at [25, 111] on div at bounding box center [25, 109] width 8 height 8
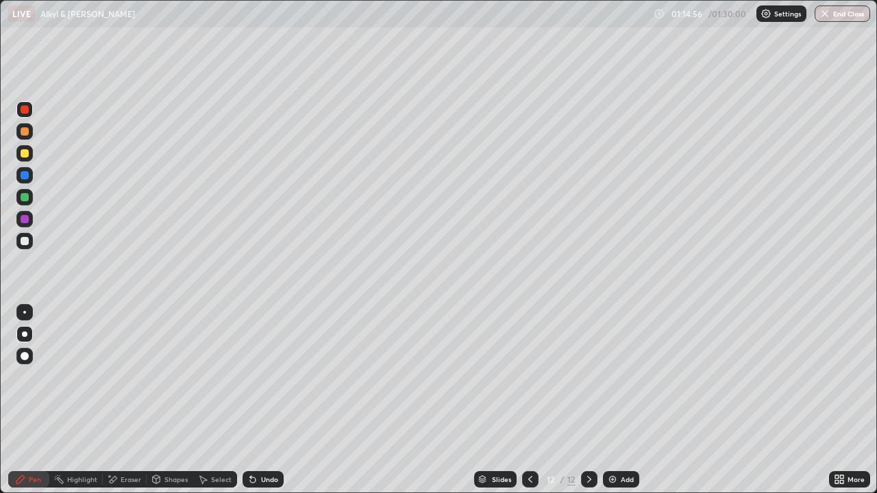
click at [27, 110] on div at bounding box center [25, 109] width 8 height 8
click at [26, 110] on div at bounding box center [25, 109] width 8 height 8
click at [27, 241] on div at bounding box center [25, 241] width 8 height 8
click at [25, 198] on div at bounding box center [25, 197] width 8 height 8
click at [23, 241] on div at bounding box center [25, 241] width 8 height 8
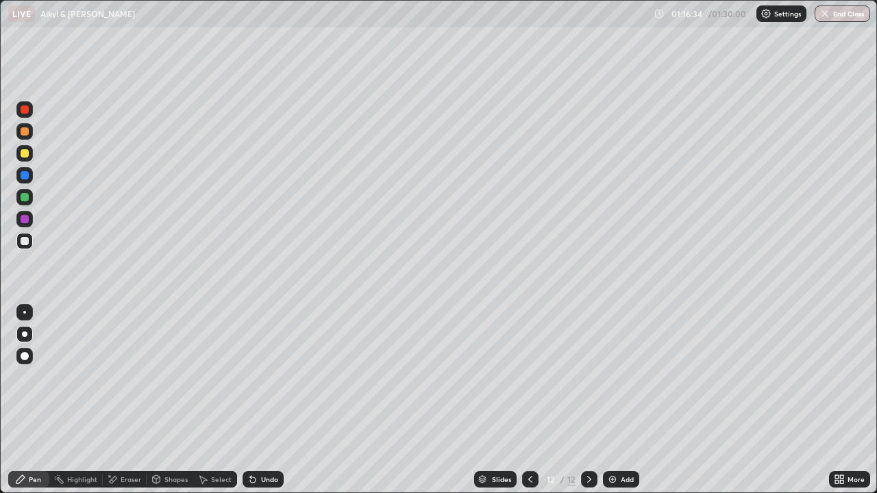
click at [23, 240] on div at bounding box center [25, 241] width 8 height 8
click at [24, 244] on div at bounding box center [25, 241] width 8 height 8
click at [527, 442] on div at bounding box center [530, 479] width 16 height 16
click at [587, 442] on icon at bounding box center [589, 479] width 4 height 7
click at [529, 442] on icon at bounding box center [530, 479] width 11 height 11
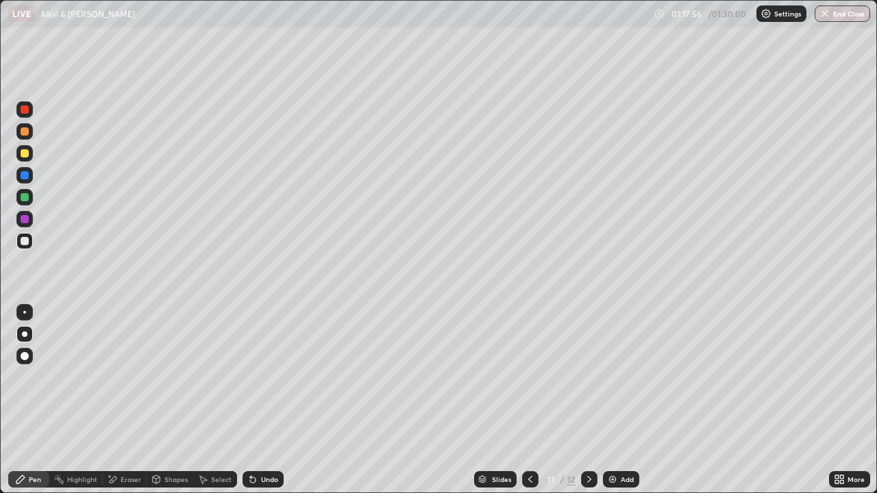
click at [581, 442] on div at bounding box center [589, 479] width 16 height 16
click at [23, 244] on div at bounding box center [25, 241] width 8 height 8
click at [267, 442] on div "Undo" at bounding box center [263, 479] width 41 height 16
click at [266, 442] on div "Undo" at bounding box center [269, 479] width 17 height 7
click at [271, 442] on div "Undo" at bounding box center [269, 479] width 17 height 7
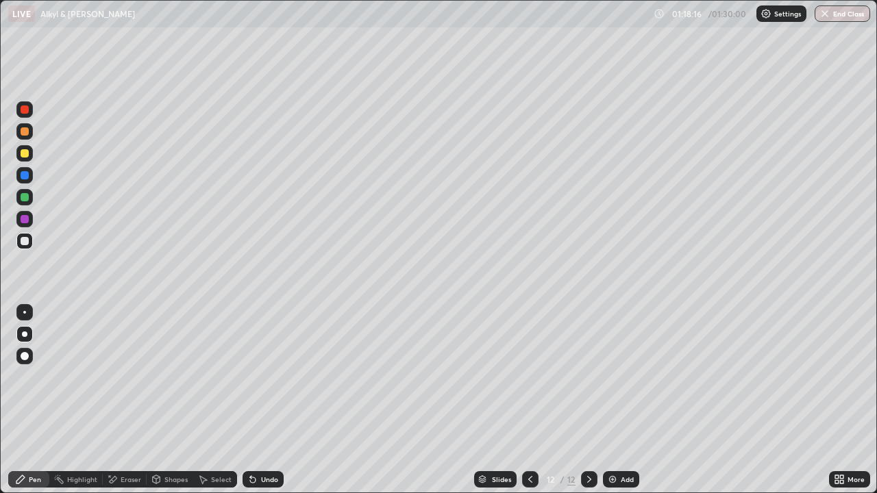
click at [272, 442] on div "Undo" at bounding box center [269, 479] width 17 height 7
click at [266, 442] on div "Undo" at bounding box center [269, 479] width 17 height 7
click at [25, 216] on div at bounding box center [25, 219] width 8 height 8
click at [26, 217] on div at bounding box center [25, 219] width 8 height 8
click at [27, 215] on div at bounding box center [24, 219] width 16 height 16
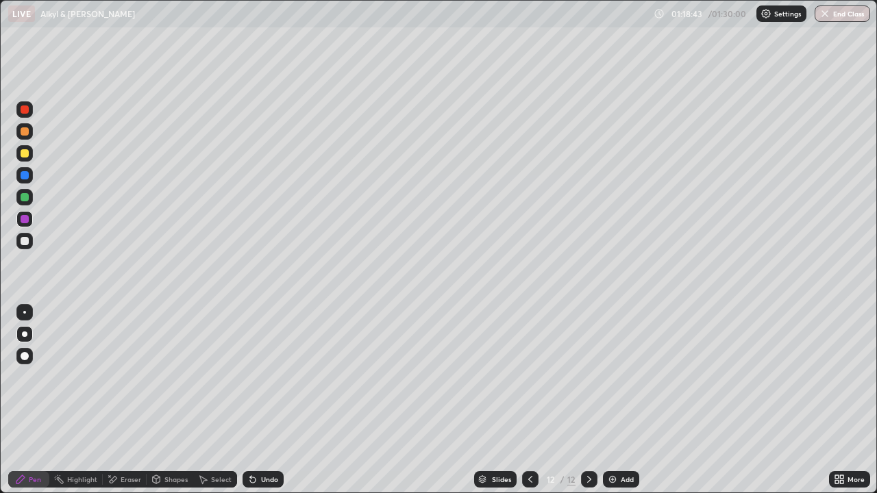
click at [271, 442] on div "Undo" at bounding box center [269, 479] width 17 height 7
click at [269, 442] on div "Undo" at bounding box center [269, 479] width 17 height 7
click at [270, 442] on div "Undo" at bounding box center [263, 479] width 41 height 16
click at [271, 442] on div "Undo" at bounding box center [263, 479] width 41 height 16
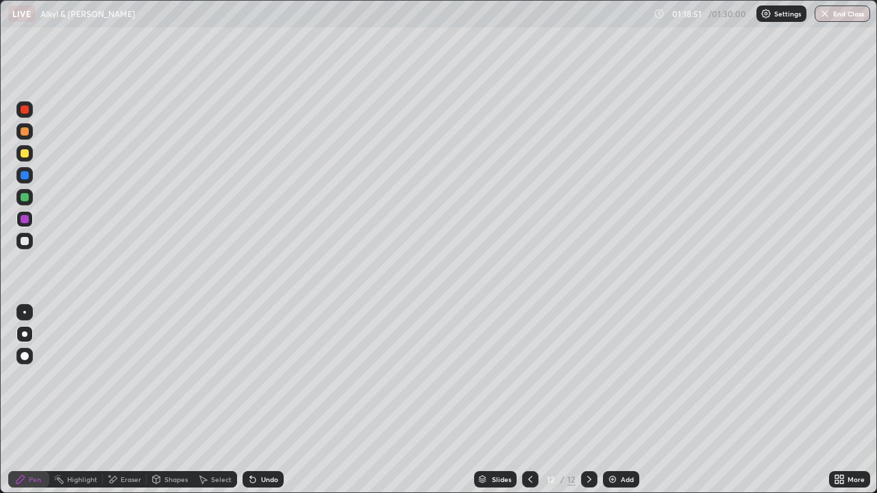
click at [27, 173] on div at bounding box center [25, 175] width 8 height 8
click at [23, 239] on div at bounding box center [25, 241] width 8 height 8
click at [630, 442] on div "Add" at bounding box center [627, 479] width 13 height 7
click at [32, 132] on div at bounding box center [24, 131] width 16 height 16
click at [25, 132] on div at bounding box center [25, 131] width 8 height 8
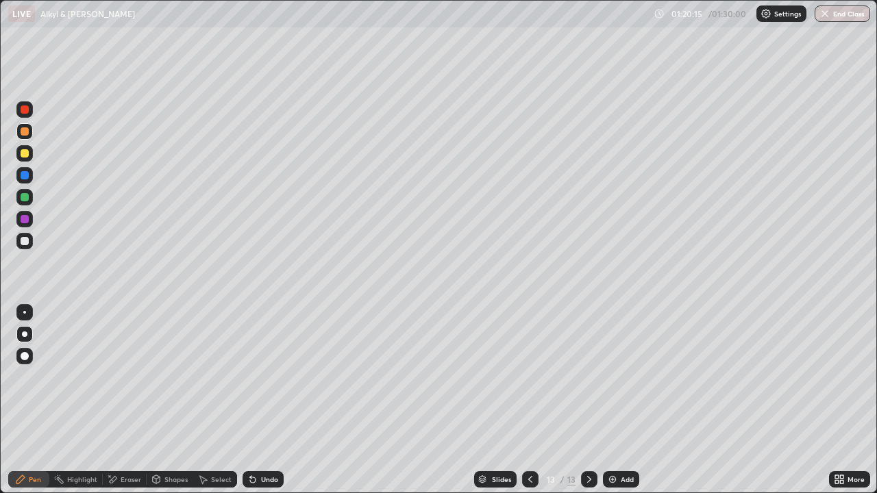
click at [25, 132] on div at bounding box center [25, 131] width 8 height 8
click at [123, 442] on div "Eraser" at bounding box center [131, 479] width 21 height 7
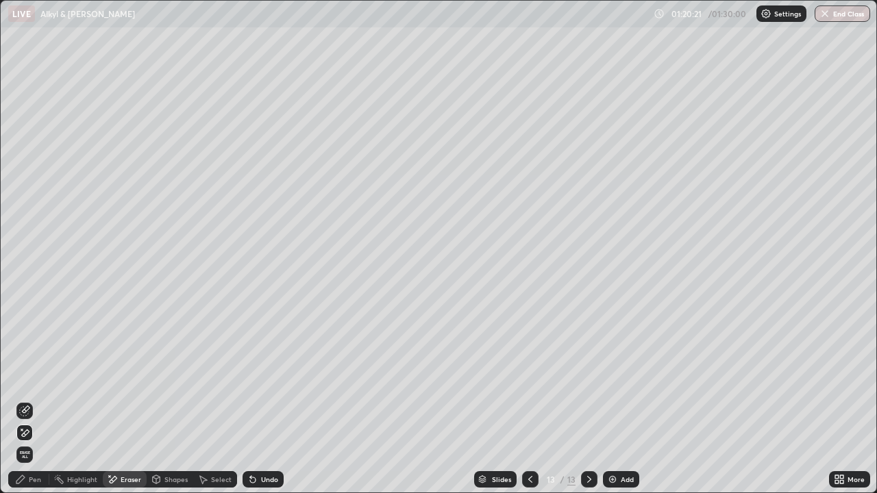
click at [530, 442] on div at bounding box center [530, 479] width 16 height 27
click at [529, 442] on icon at bounding box center [530, 479] width 11 height 11
click at [588, 442] on icon at bounding box center [589, 479] width 11 height 11
click at [589, 442] on div at bounding box center [589, 479] width 16 height 16
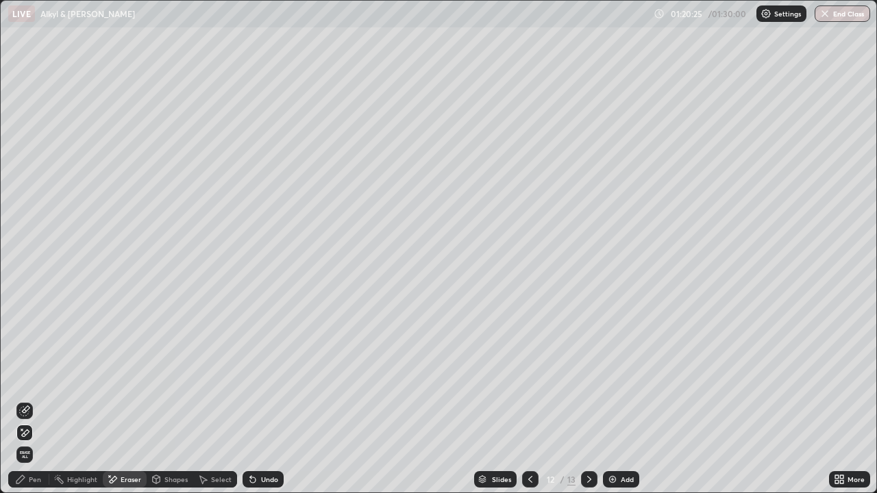
click at [531, 442] on div at bounding box center [530, 479] width 16 height 16
click at [530, 442] on icon at bounding box center [530, 479] width 11 height 11
click at [586, 442] on icon at bounding box center [589, 479] width 11 height 11
click at [588, 442] on icon at bounding box center [589, 479] width 11 height 11
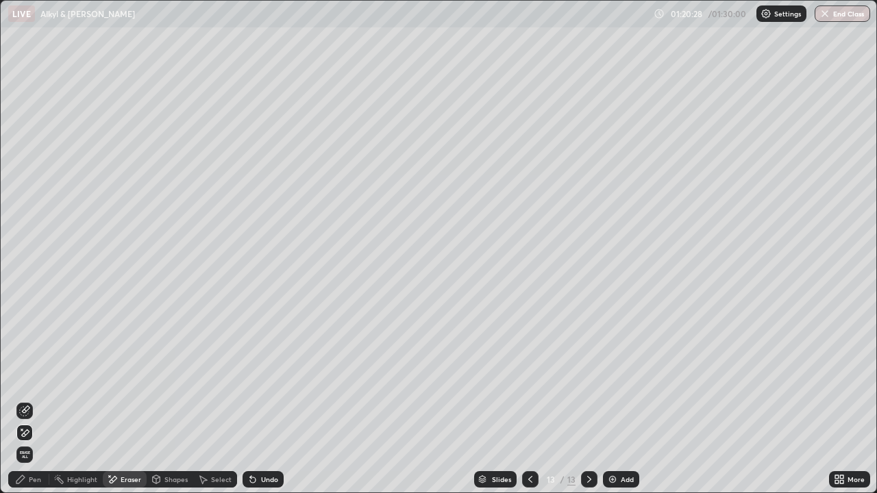
click at [29, 442] on div "Pen" at bounding box center [28, 479] width 41 height 16
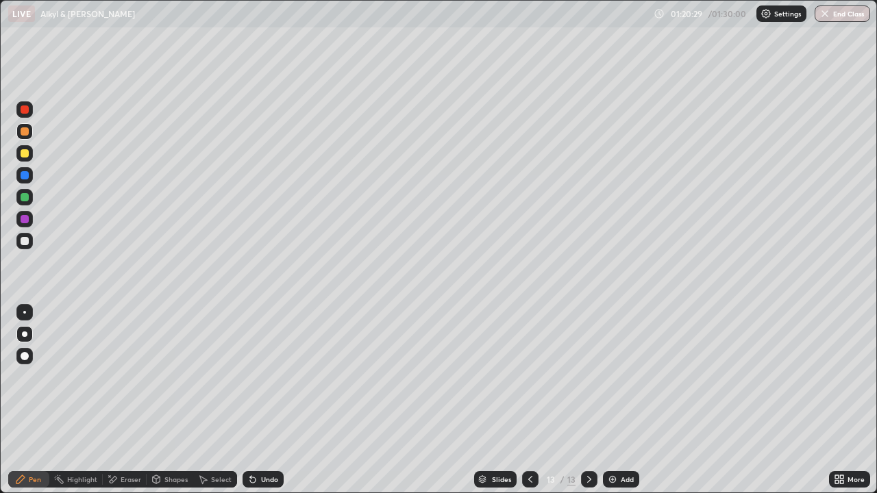
click at [25, 176] on div at bounding box center [25, 175] width 8 height 8
click at [251, 442] on icon at bounding box center [252, 479] width 5 height 5
click at [270, 442] on div "Undo" at bounding box center [269, 479] width 17 height 7
click at [25, 235] on div at bounding box center [24, 241] width 16 height 16
click at [25, 153] on div at bounding box center [25, 153] width 8 height 8
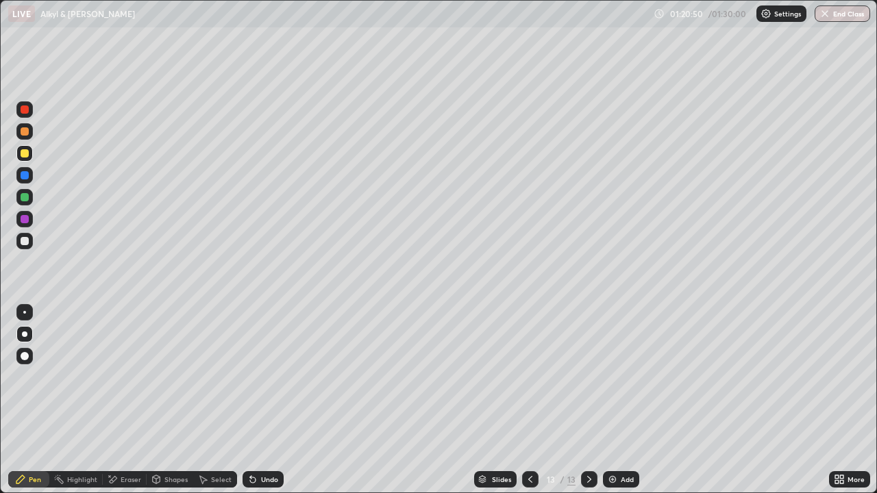
click at [26, 153] on div at bounding box center [25, 153] width 8 height 8
click at [27, 153] on div at bounding box center [25, 153] width 8 height 8
click at [23, 153] on div at bounding box center [25, 153] width 8 height 8
click at [23, 155] on div at bounding box center [25, 153] width 8 height 8
click at [25, 152] on div at bounding box center [25, 153] width 8 height 8
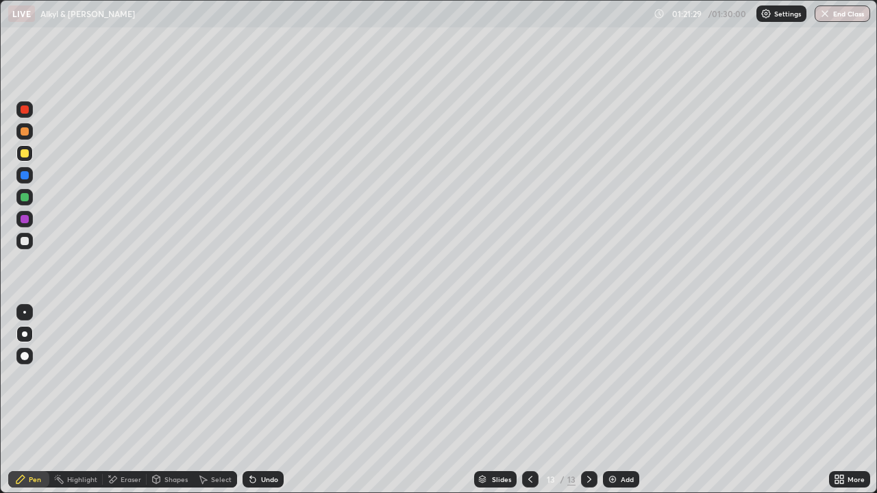
click at [26, 234] on div at bounding box center [24, 241] width 16 height 16
click at [22, 151] on div at bounding box center [25, 153] width 8 height 8
click at [25, 174] on div at bounding box center [25, 175] width 8 height 8
click at [26, 199] on div at bounding box center [25, 197] width 8 height 8
click at [21, 175] on div at bounding box center [25, 175] width 8 height 8
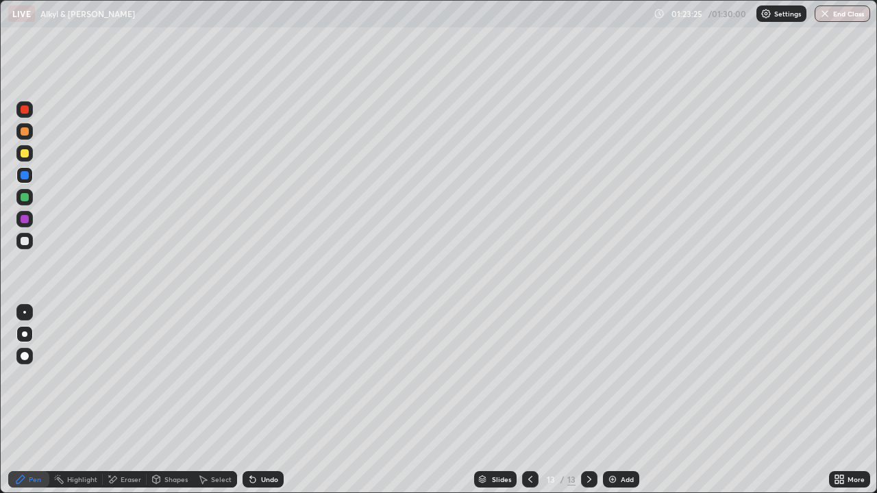
click at [23, 177] on div at bounding box center [25, 175] width 8 height 8
click at [25, 218] on div at bounding box center [25, 219] width 8 height 8
click at [25, 196] on div at bounding box center [25, 197] width 8 height 8
click at [124, 442] on div "Eraser" at bounding box center [125, 479] width 44 height 16
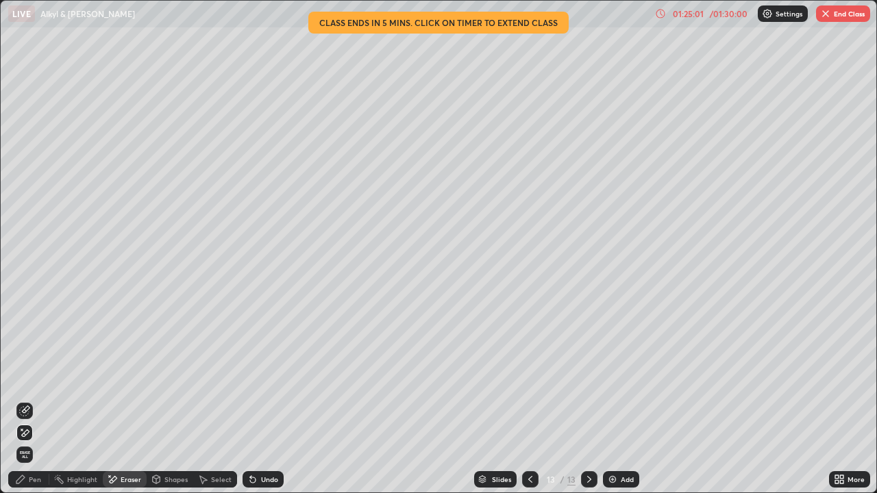
click at [32, 442] on div "Pen" at bounding box center [35, 479] width 12 height 7
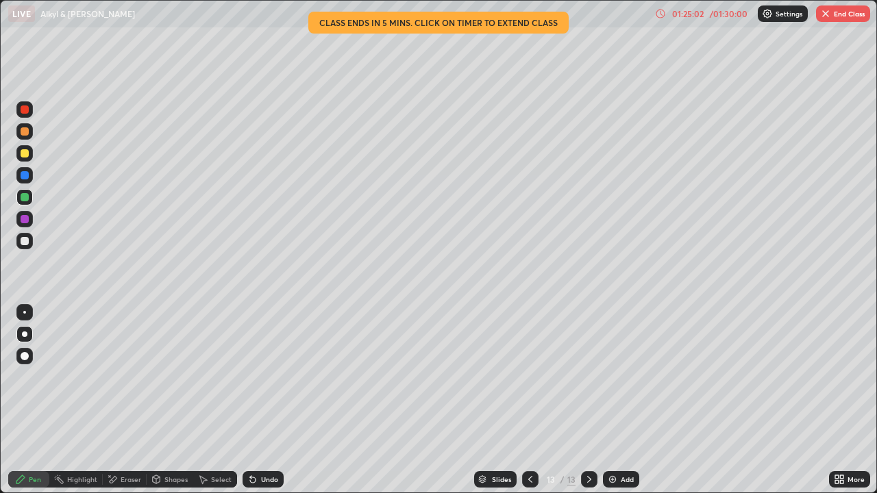
click at [30, 241] on div at bounding box center [24, 241] width 16 height 16
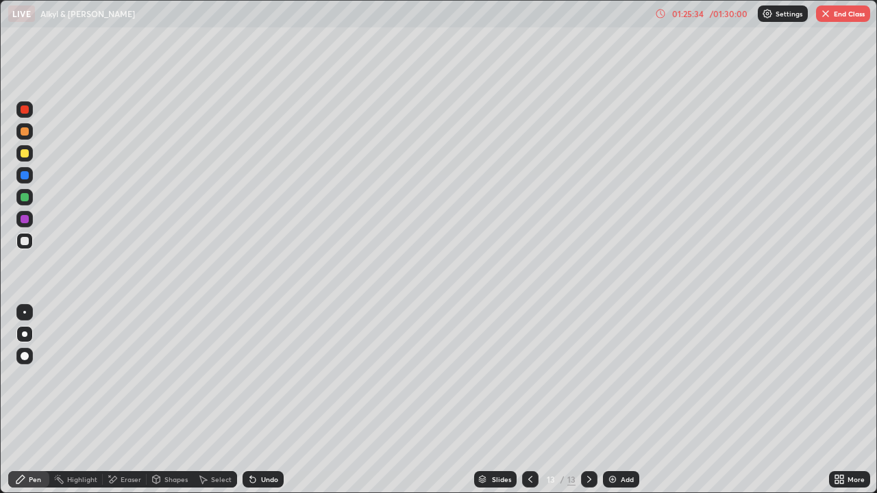
click at [29, 194] on div at bounding box center [24, 197] width 16 height 16
click at [28, 198] on div at bounding box center [25, 197] width 8 height 8
click at [25, 245] on div at bounding box center [25, 241] width 8 height 8
click at [128, 442] on div "Eraser" at bounding box center [131, 479] width 21 height 7
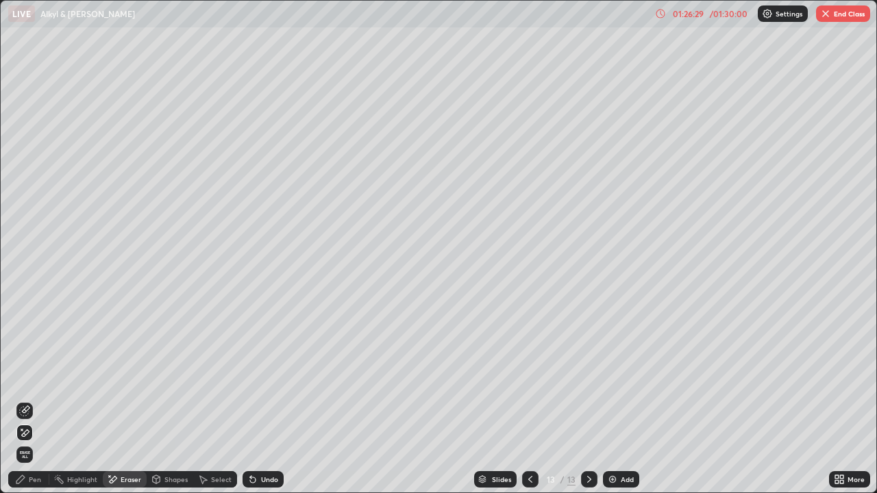
click at [30, 442] on div "Pen" at bounding box center [28, 479] width 41 height 16
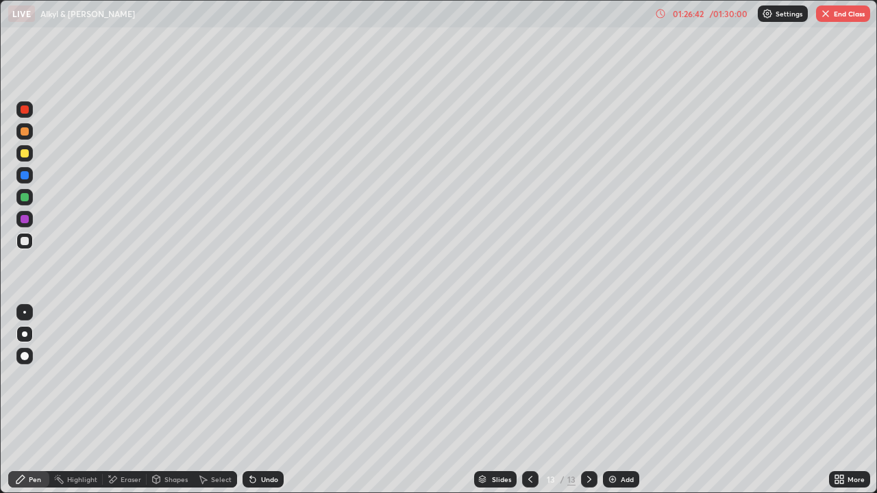
click at [614, 442] on div "Add" at bounding box center [621, 479] width 36 height 16
click at [22, 129] on div at bounding box center [25, 131] width 8 height 8
click at [26, 242] on div at bounding box center [25, 241] width 8 height 8
click at [24, 133] on div at bounding box center [25, 131] width 8 height 8
click at [25, 243] on div at bounding box center [25, 241] width 8 height 8
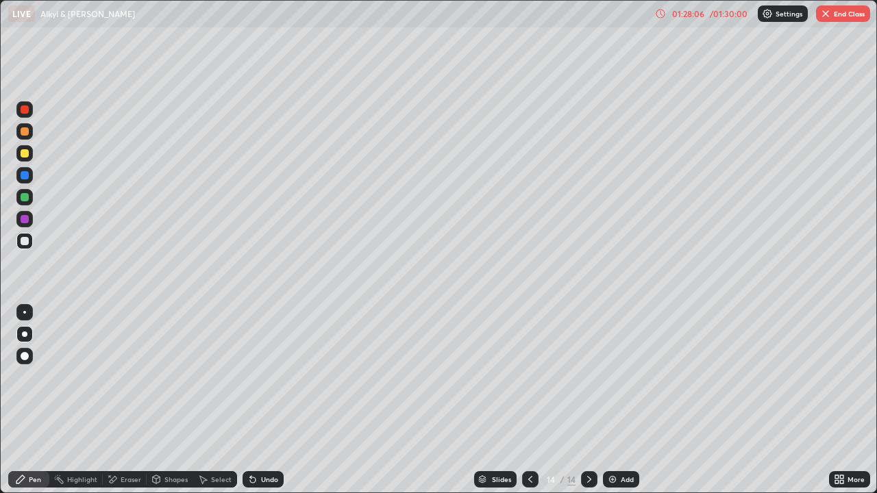
click at [28, 222] on div at bounding box center [25, 219] width 8 height 8
click at [30, 132] on div at bounding box center [24, 131] width 16 height 16
click at [263, 442] on div "Undo" at bounding box center [269, 479] width 17 height 7
click at [267, 442] on div "Undo" at bounding box center [269, 479] width 17 height 7
click at [29, 242] on div at bounding box center [24, 241] width 16 height 16
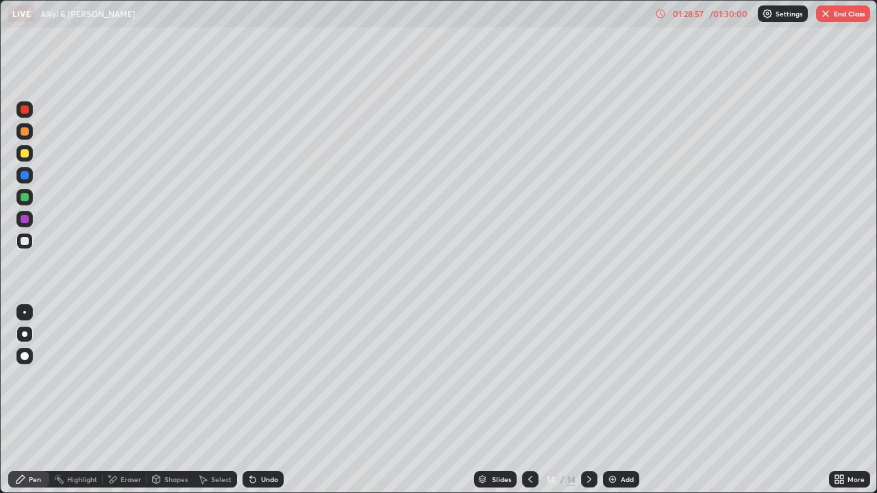
click at [23, 238] on div at bounding box center [25, 241] width 8 height 8
click at [25, 213] on div at bounding box center [24, 219] width 16 height 16
click at [25, 198] on div at bounding box center [25, 197] width 8 height 8
click at [27, 179] on div at bounding box center [24, 175] width 16 height 16
click at [265, 442] on div "Undo" at bounding box center [269, 479] width 17 height 7
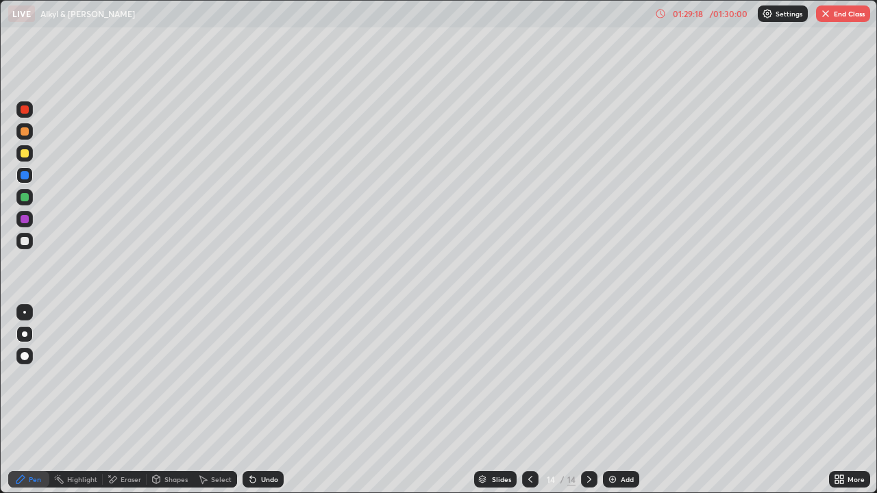
click at [266, 442] on div "Undo" at bounding box center [263, 479] width 41 height 16
click at [615, 442] on img at bounding box center [612, 479] width 11 height 11
click at [23, 109] on div at bounding box center [25, 109] width 8 height 8
click at [830, 18] on img "button" at bounding box center [825, 13] width 11 height 11
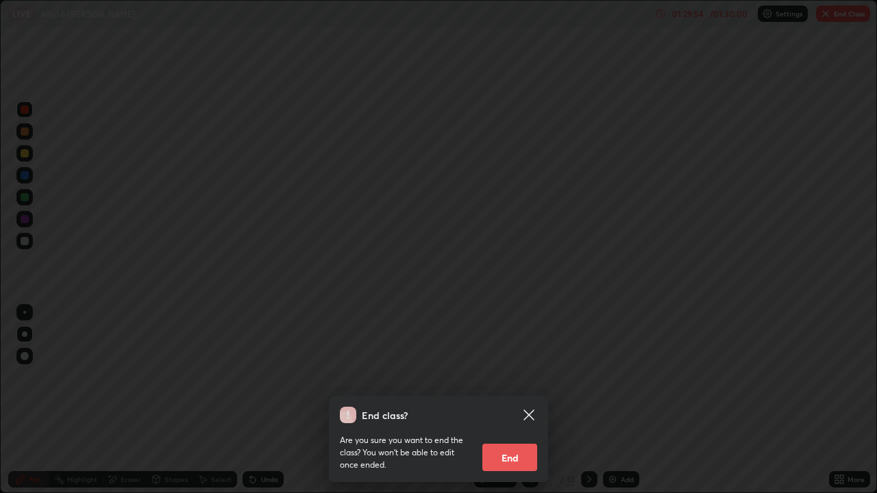
click at [528, 442] on button "End" at bounding box center [509, 457] width 55 height 27
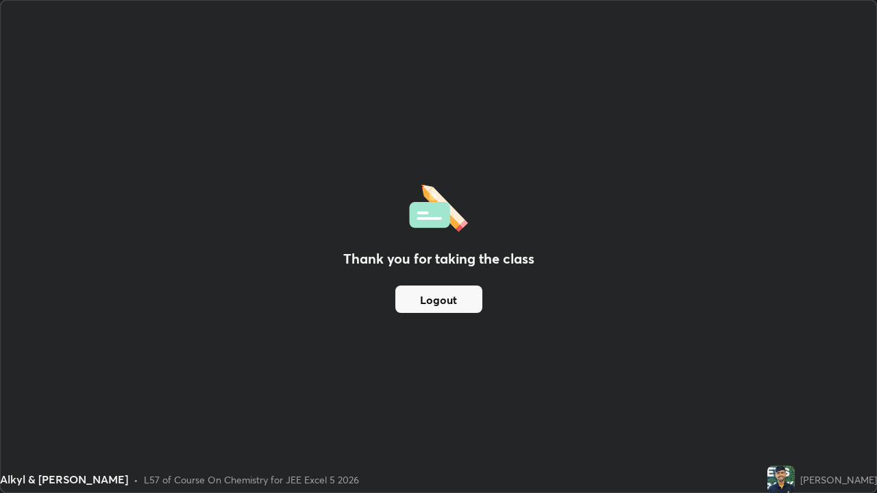
click at [448, 299] on button "Logout" at bounding box center [438, 299] width 87 height 27
click at [449, 299] on button "Logout" at bounding box center [438, 299] width 87 height 27
click at [445, 294] on button "Logout" at bounding box center [438, 299] width 87 height 27
click at [443, 289] on button "Logout" at bounding box center [438, 299] width 87 height 27
click at [440, 290] on button "Logout" at bounding box center [438, 299] width 87 height 27
